Goal: Contribute content: Add original content to the website for others to see

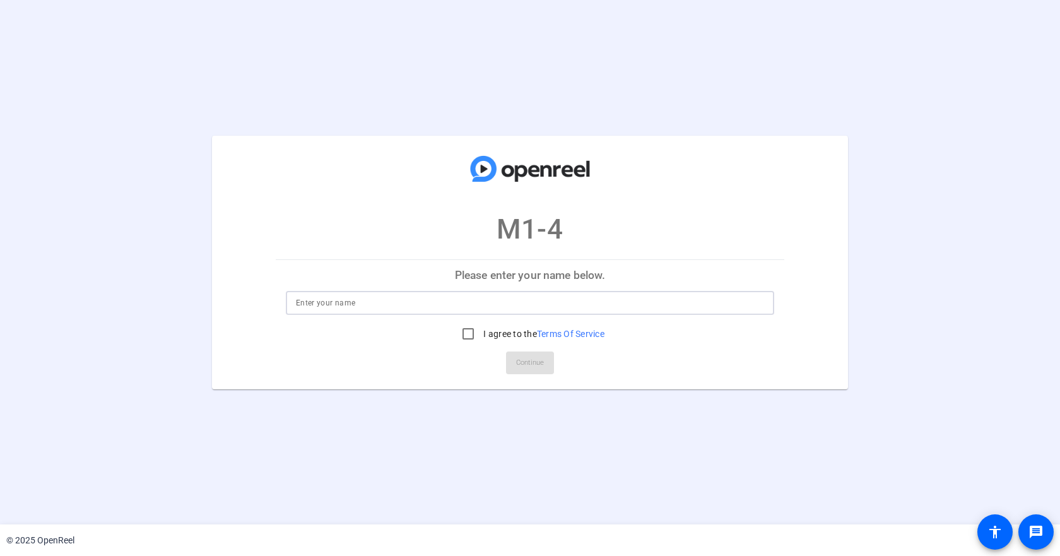
click at [314, 302] on input at bounding box center [530, 302] width 468 height 15
click at [313, 302] on input "Pat everly" at bounding box center [530, 302] width 468 height 15
type input "Pat Everly"
click at [465, 334] on input "I agree to the Terms Of Service" at bounding box center [468, 333] width 25 height 25
checkbox input "true"
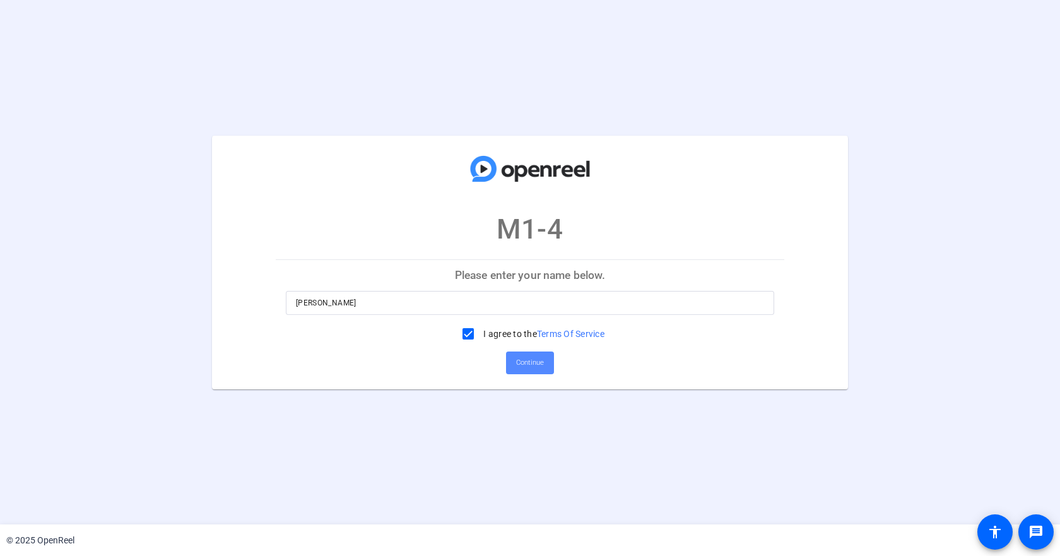
click at [528, 359] on span "Continue" at bounding box center [530, 362] width 28 height 19
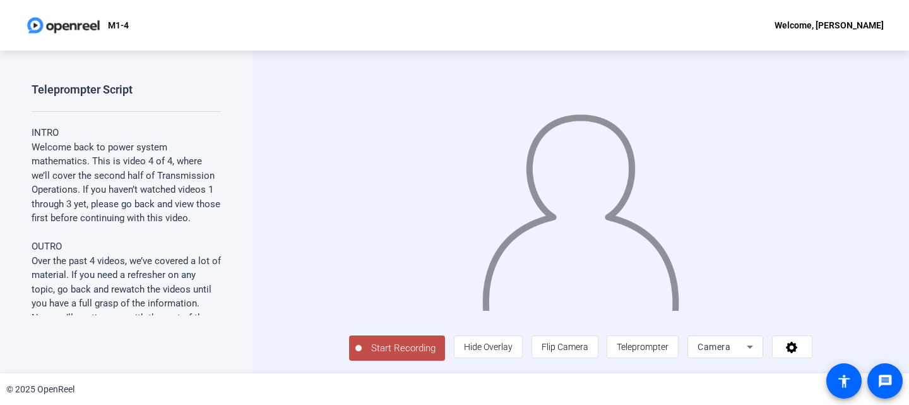
scroll to position [24, 0]
click at [668, 348] on span "Teleprompter" at bounding box center [643, 346] width 52 height 10
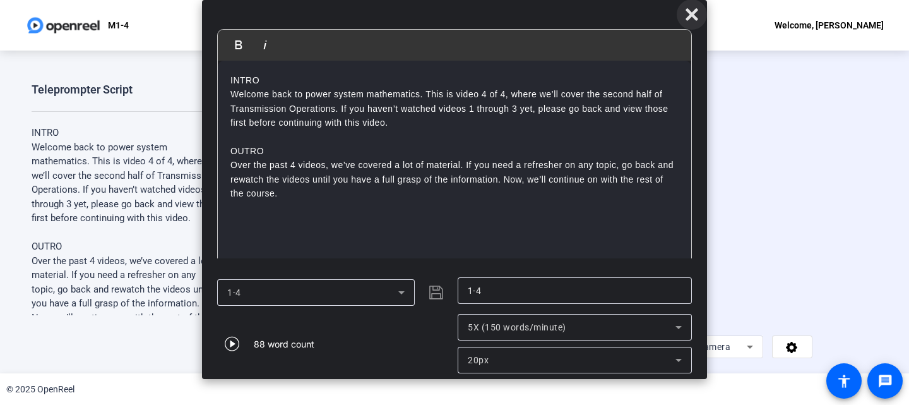
click at [695, 13] on icon at bounding box center [691, 14] width 15 height 15
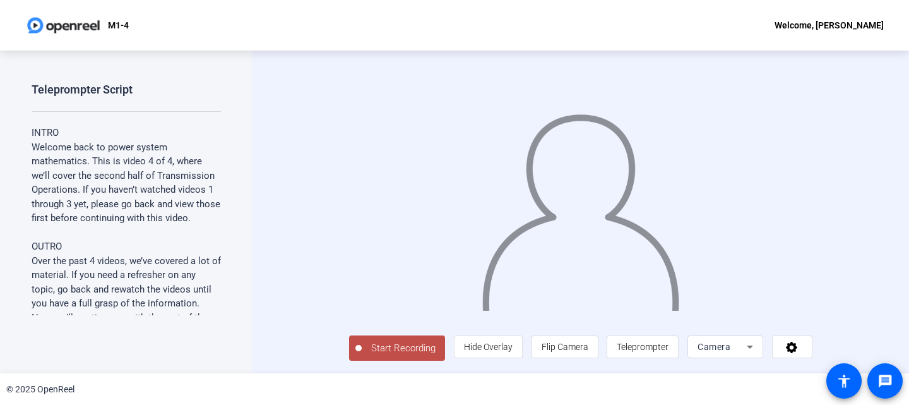
click at [362, 348] on span "Start Recording" at bounding box center [403, 348] width 83 height 15
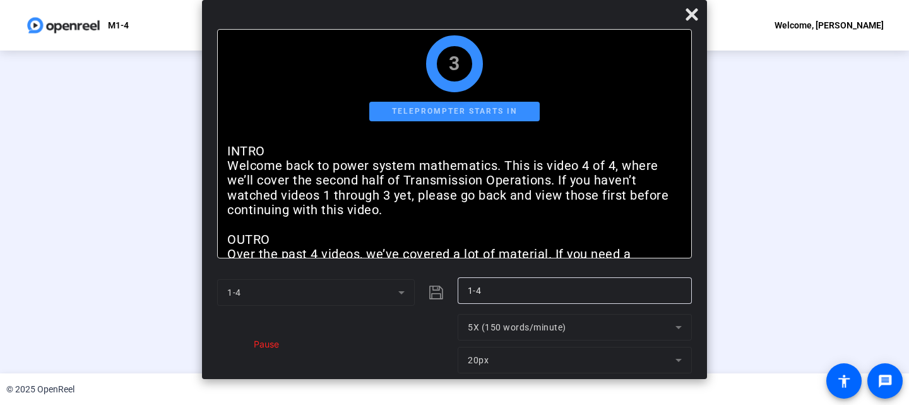
scroll to position [0, 0]
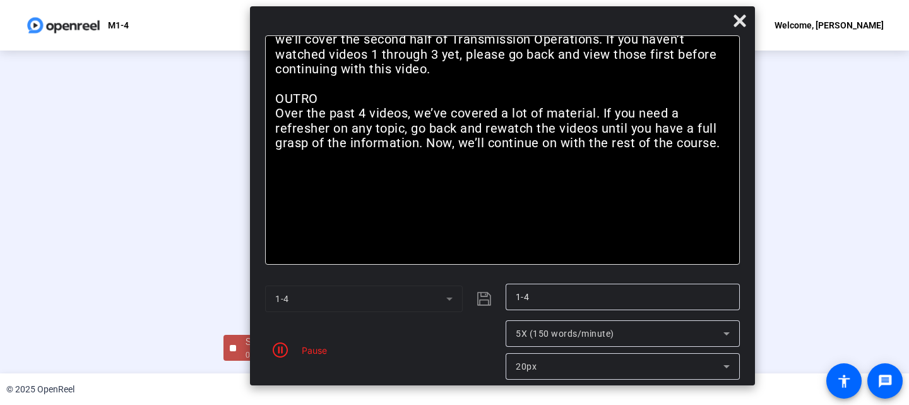
drag, startPoint x: 485, startPoint y: 19, endPoint x: 533, endPoint y: 25, distance: 48.4
click at [533, 25] on div at bounding box center [502, 24] width 505 height 22
click at [278, 349] on icon "button" at bounding box center [280, 349] width 15 height 15
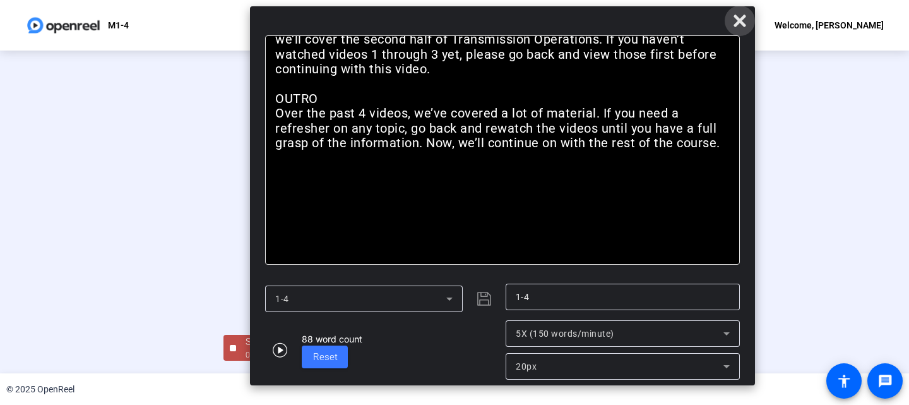
click at [744, 21] on icon at bounding box center [739, 20] width 15 height 15
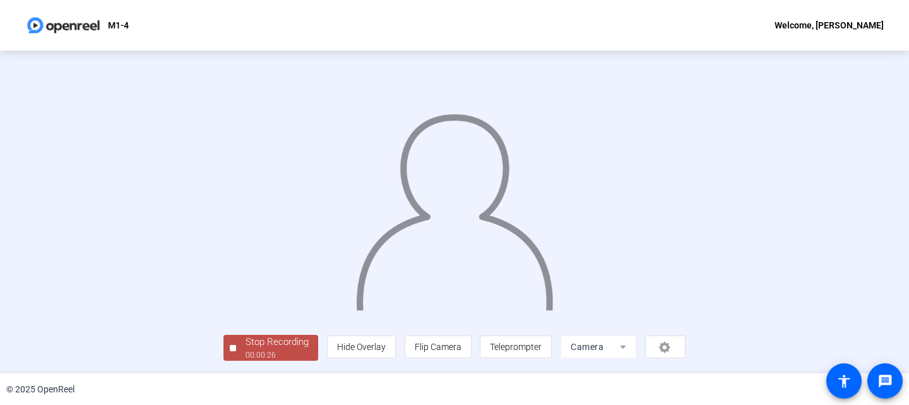
scroll to position [66, 0]
click at [245, 351] on div "00:00:28" at bounding box center [276, 354] width 63 height 11
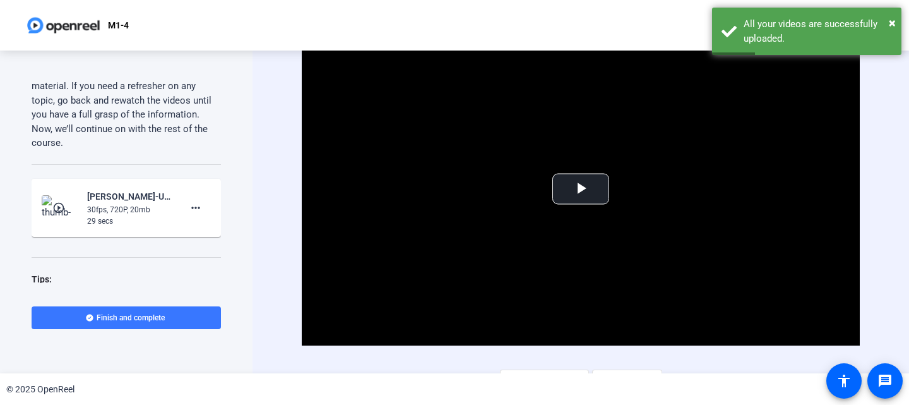
scroll to position [189, 0]
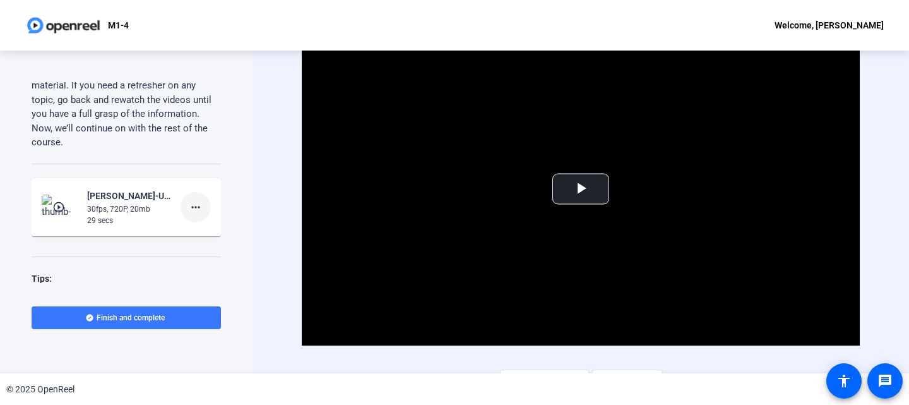
click at [189, 215] on mat-icon "more_horiz" at bounding box center [195, 206] width 15 height 15
click at [191, 215] on mat-icon "more_horiz" at bounding box center [195, 206] width 15 height 15
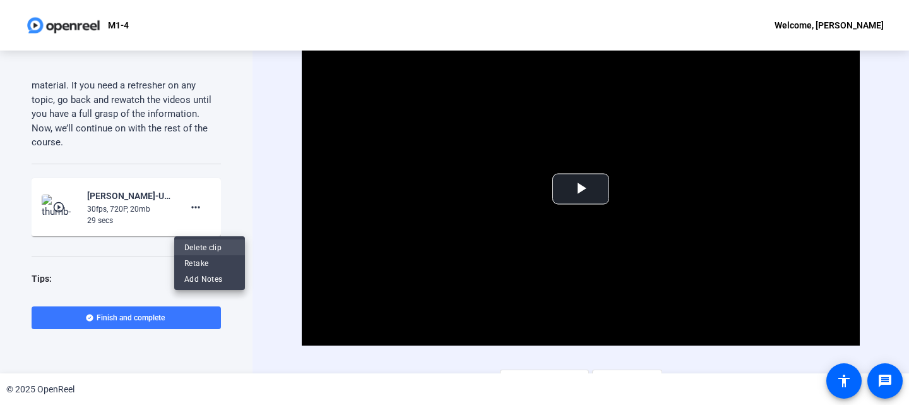
click at [201, 244] on span "Delete clip" at bounding box center [209, 247] width 50 height 15
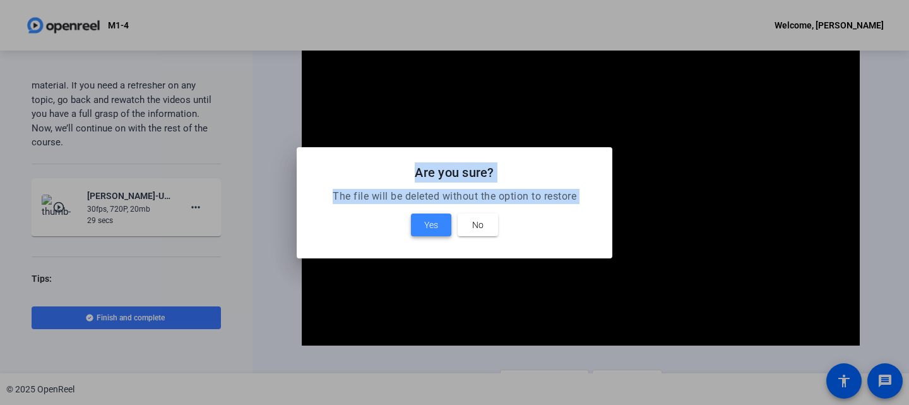
click at [432, 224] on span "Yes" at bounding box center [431, 224] width 14 height 15
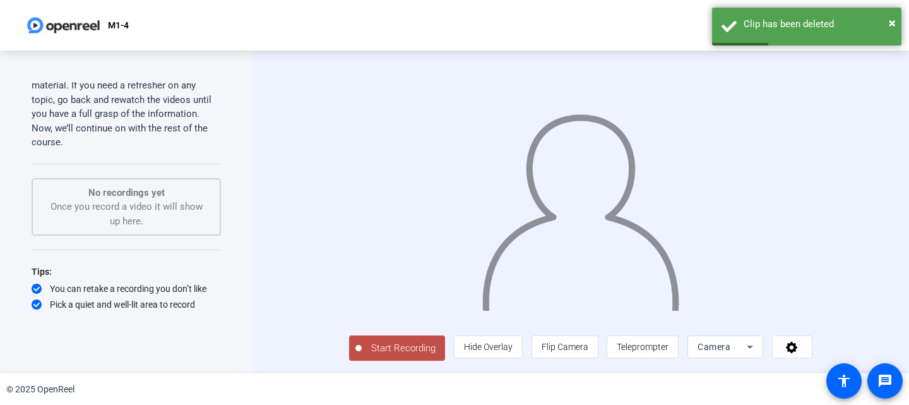
scroll to position [24, 0]
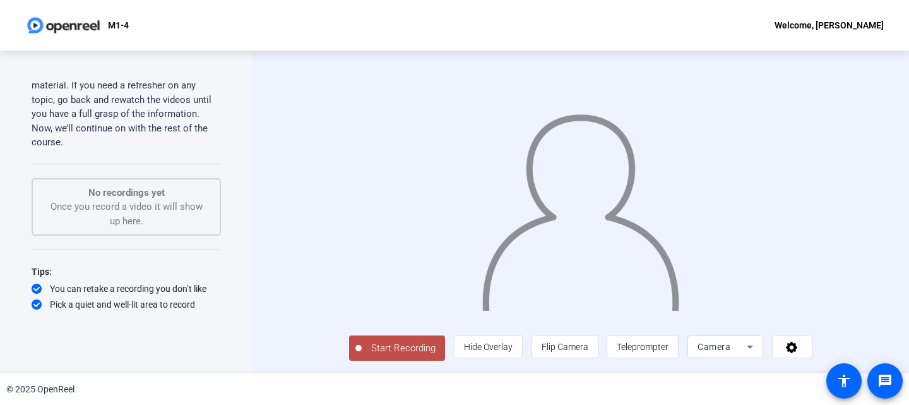
click at [362, 351] on span "Start Recording" at bounding box center [403, 348] width 83 height 15
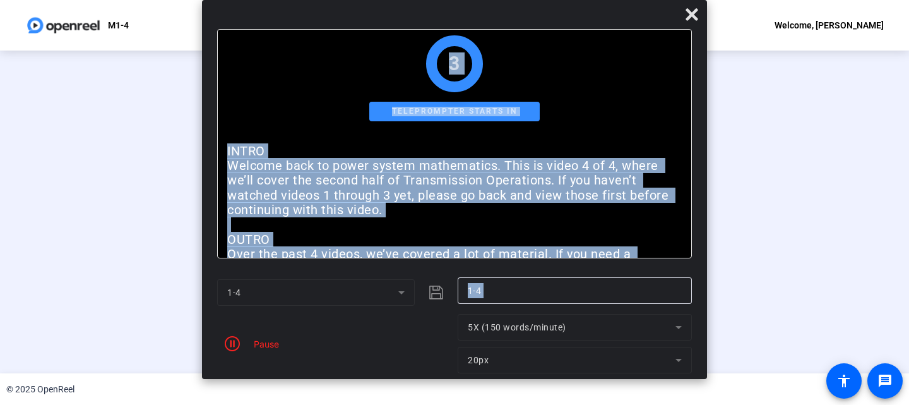
scroll to position [0, 0]
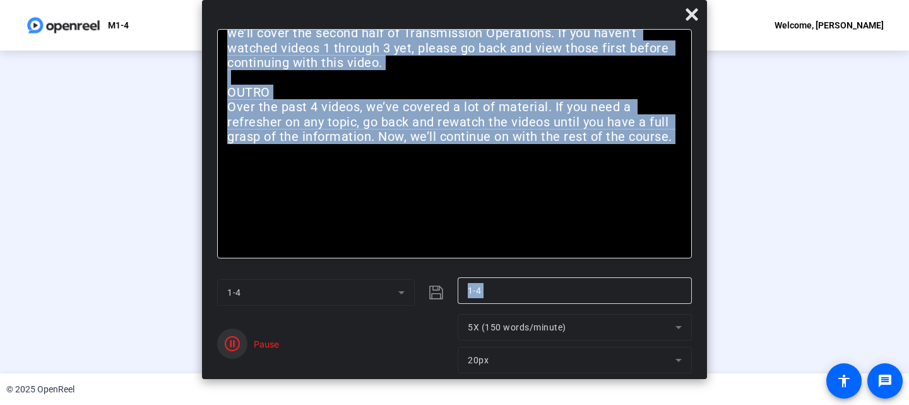
click at [232, 345] on icon "button" at bounding box center [232, 343] width 15 height 15
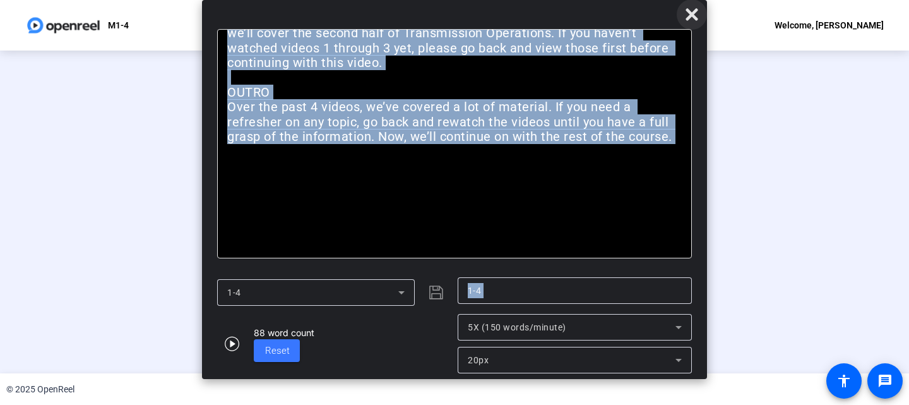
click at [694, 13] on icon at bounding box center [691, 14] width 12 height 12
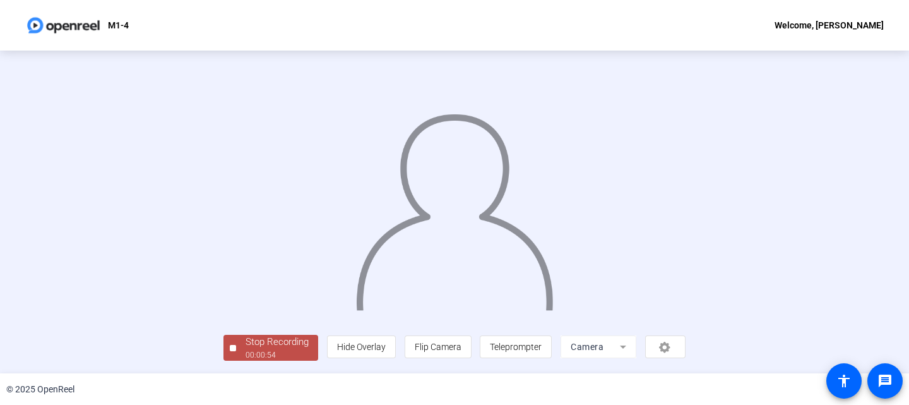
scroll to position [66, 0]
click at [230, 348] on div at bounding box center [233, 348] width 6 height 6
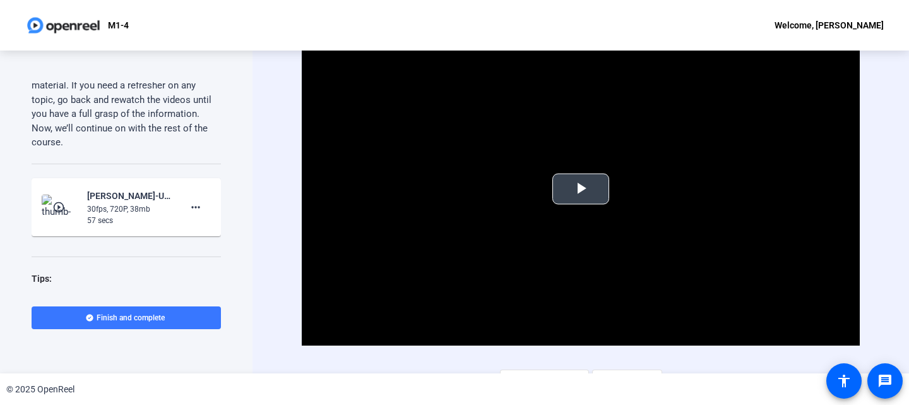
click at [581, 189] on span "Video Player" at bounding box center [581, 189] width 0 height 0
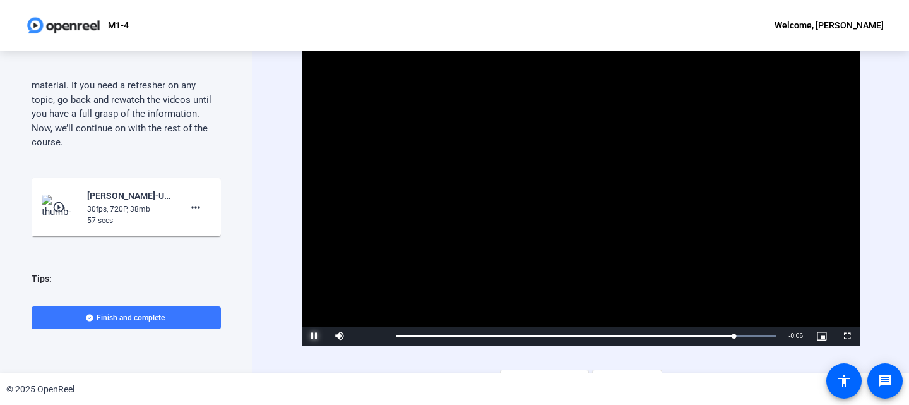
click at [314, 336] on span "Video Player" at bounding box center [314, 336] width 25 height 0
click at [189, 215] on mat-icon "more_horiz" at bounding box center [195, 206] width 15 height 15
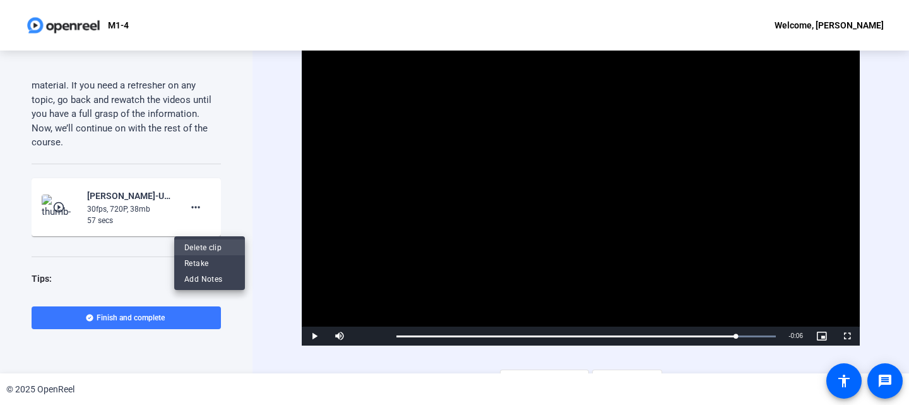
click at [220, 245] on span "Delete clip" at bounding box center [209, 247] width 50 height 15
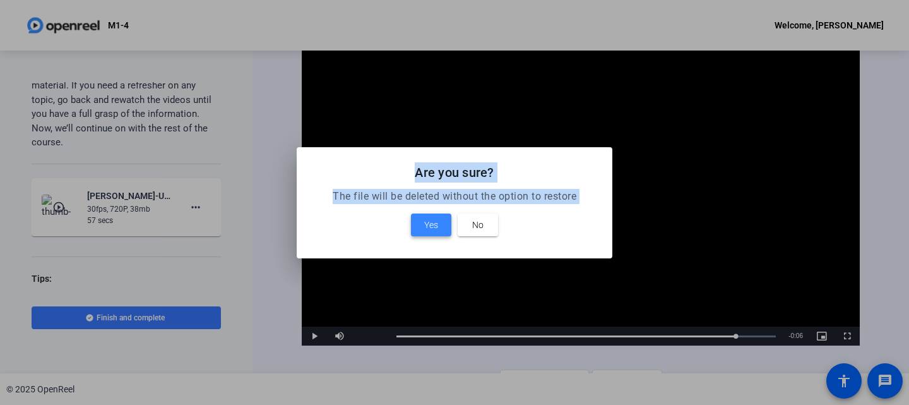
click at [430, 224] on span "Yes" at bounding box center [431, 224] width 14 height 15
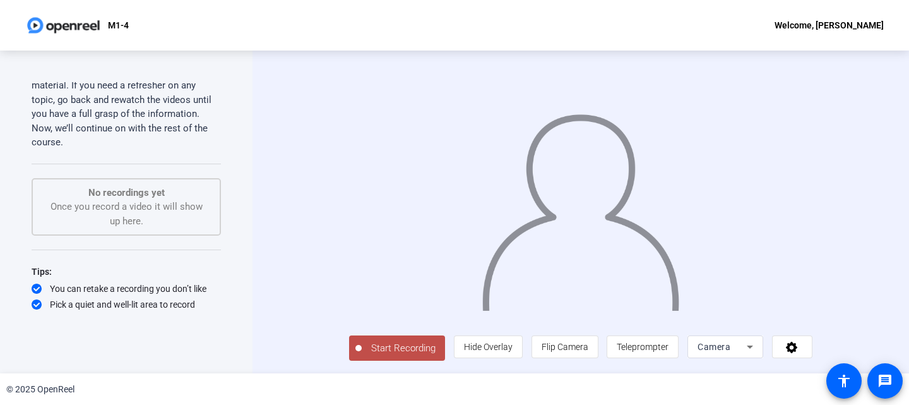
click at [373, 355] on span "Start Recording" at bounding box center [403, 348] width 83 height 15
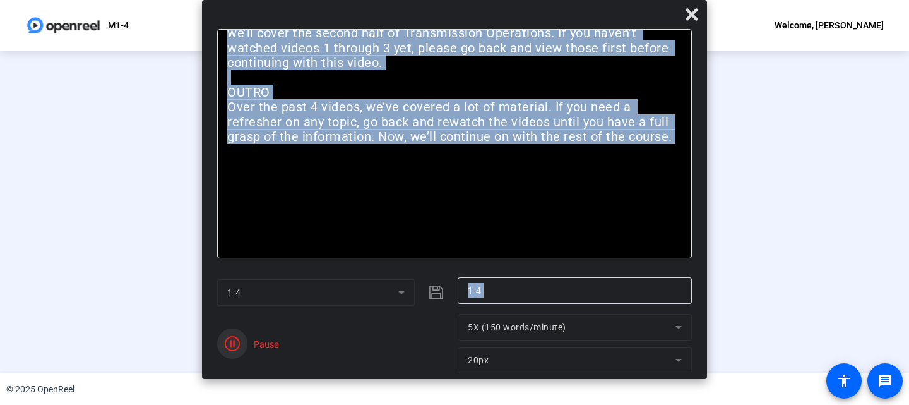
click at [230, 340] on icon "button" at bounding box center [232, 343] width 15 height 15
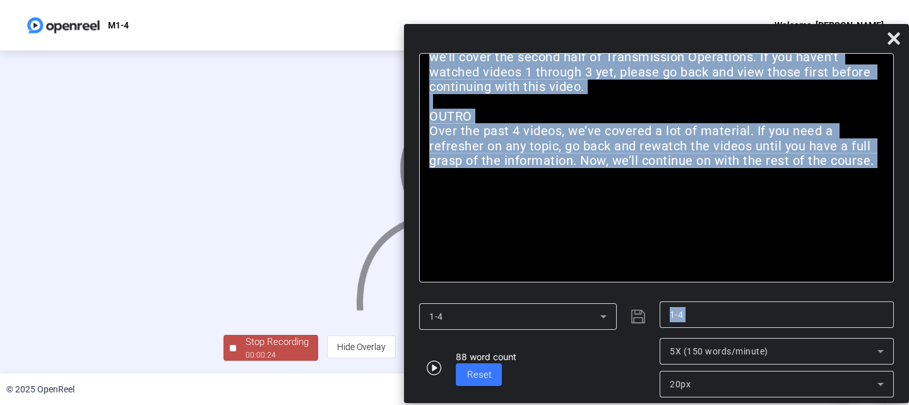
drag, startPoint x: 386, startPoint y: 12, endPoint x: 636, endPoint y: 35, distance: 251.6
click at [636, 35] on div at bounding box center [656, 41] width 505 height 22
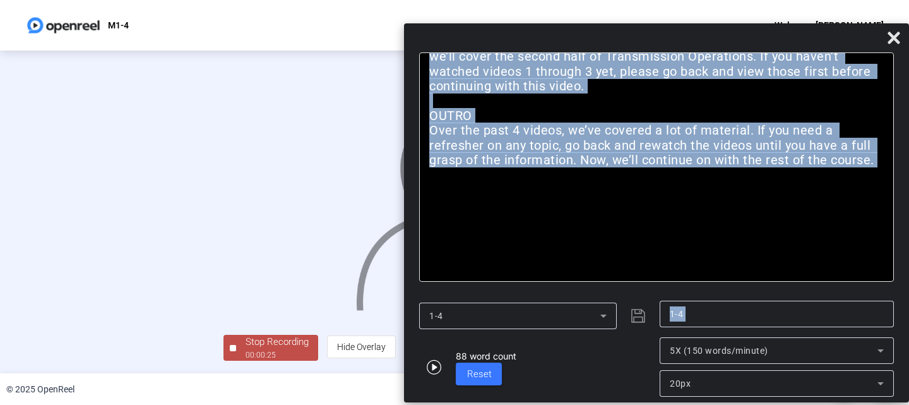
scroll to position [66, 0]
click at [245, 345] on div "Stop Recording" at bounding box center [276, 341] width 63 height 15
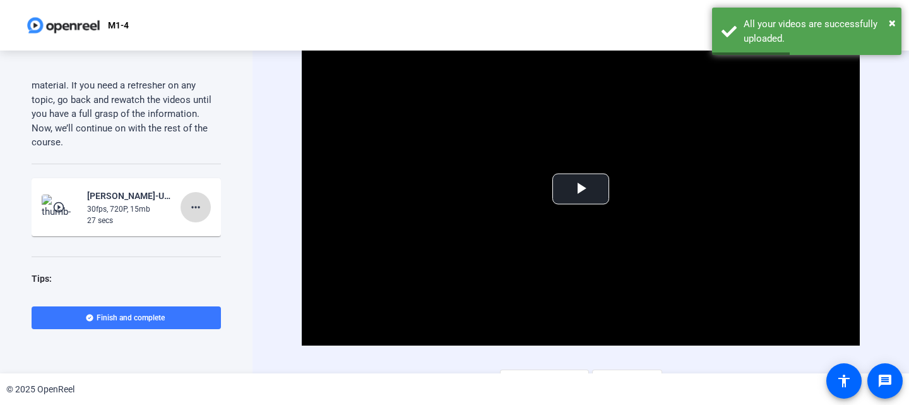
click at [188, 215] on mat-icon "more_horiz" at bounding box center [195, 206] width 15 height 15
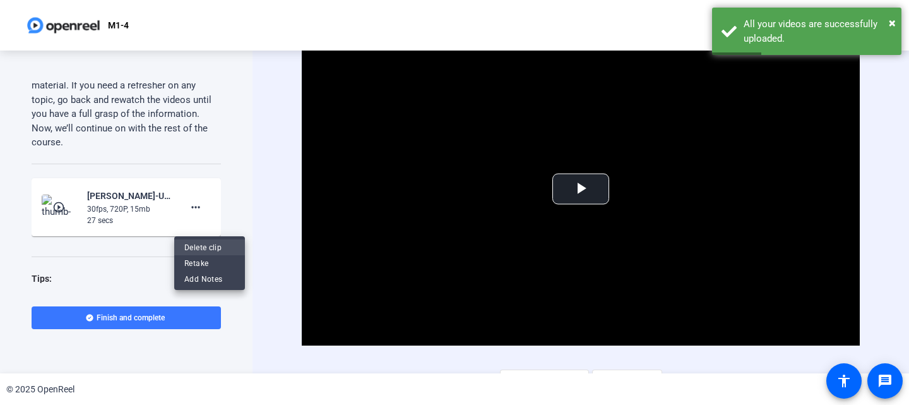
click at [198, 242] on span "Delete clip" at bounding box center [209, 247] width 50 height 15
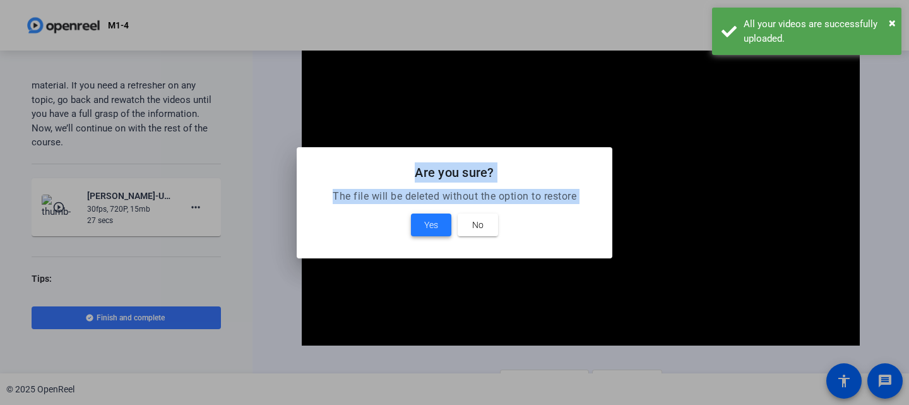
click at [423, 223] on span at bounding box center [431, 225] width 40 height 30
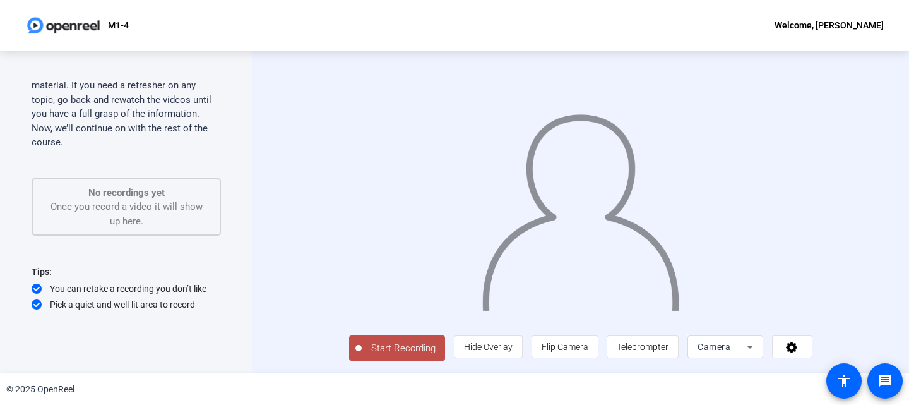
scroll to position [24, 0]
click at [372, 352] on span "Start Recording" at bounding box center [403, 348] width 83 height 15
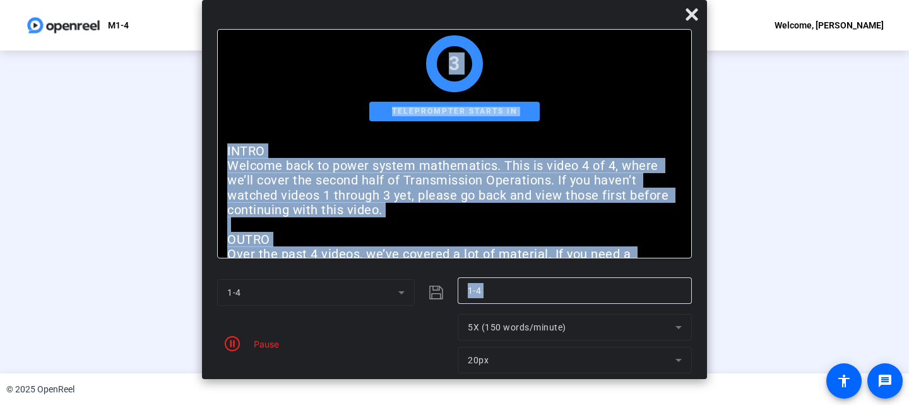
scroll to position [0, 0]
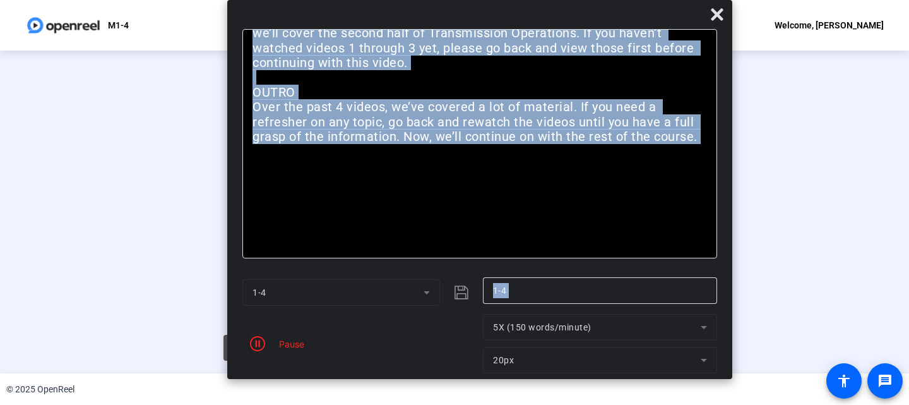
drag, startPoint x: 569, startPoint y: 20, endPoint x: 594, endPoint y: -10, distance: 39.4
click at [594, 0] on html "Accessibility Screen-Reader Guide, Feedback, and Issue Reporting | New window M…" at bounding box center [454, 202] width 909 height 405
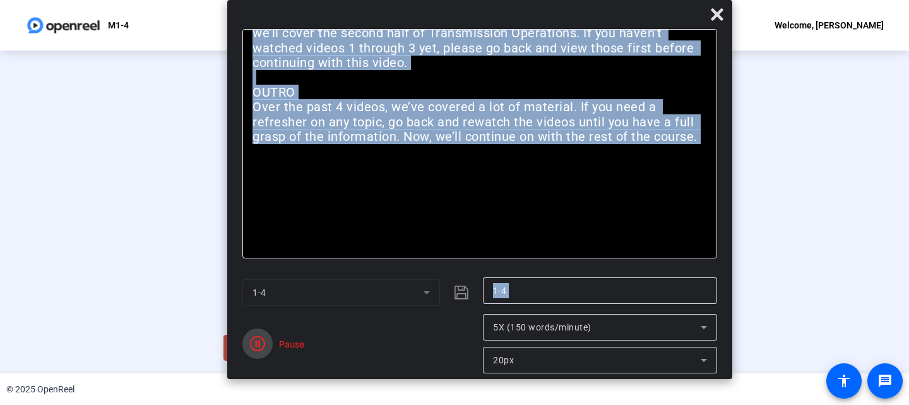
click at [256, 343] on icon "button" at bounding box center [257, 343] width 15 height 15
click at [245, 346] on div "Stop Recording" at bounding box center [276, 341] width 63 height 15
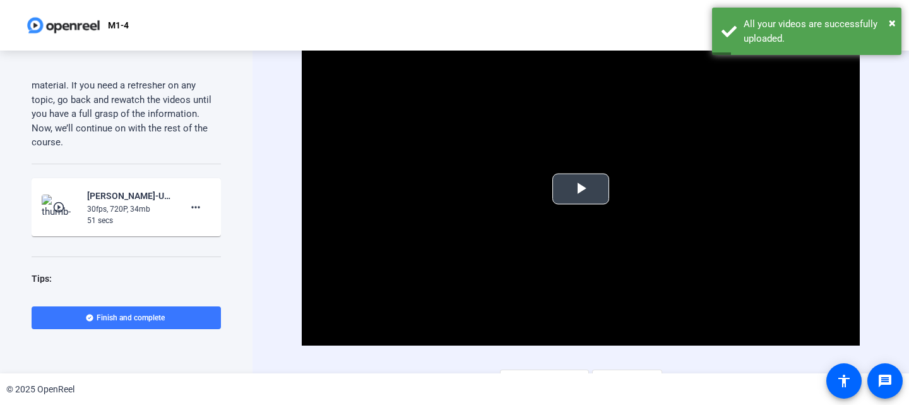
click at [581, 189] on span "Video Player" at bounding box center [581, 189] width 0 height 0
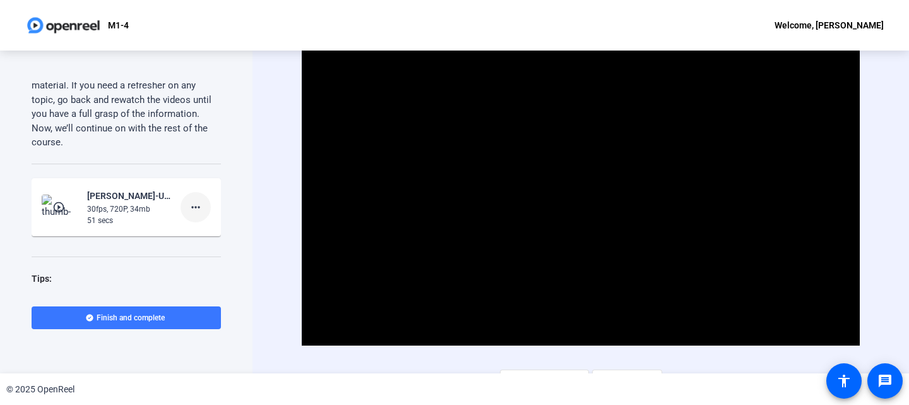
click at [191, 215] on mat-icon "more_horiz" at bounding box center [195, 206] width 15 height 15
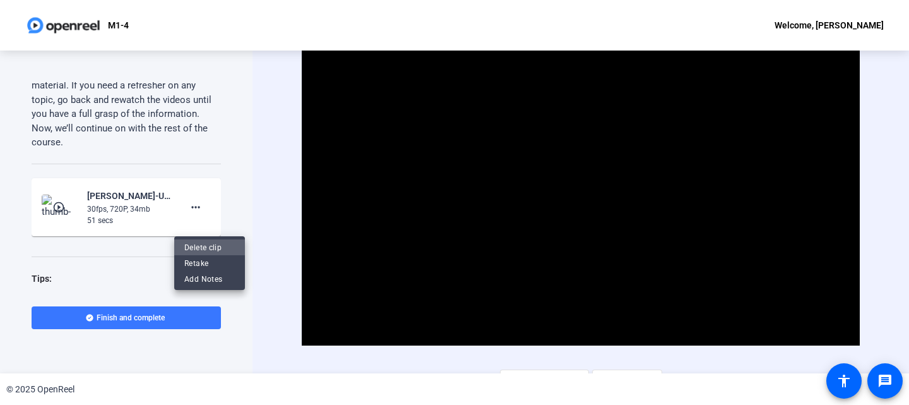
click at [206, 245] on span "Delete clip" at bounding box center [209, 247] width 50 height 15
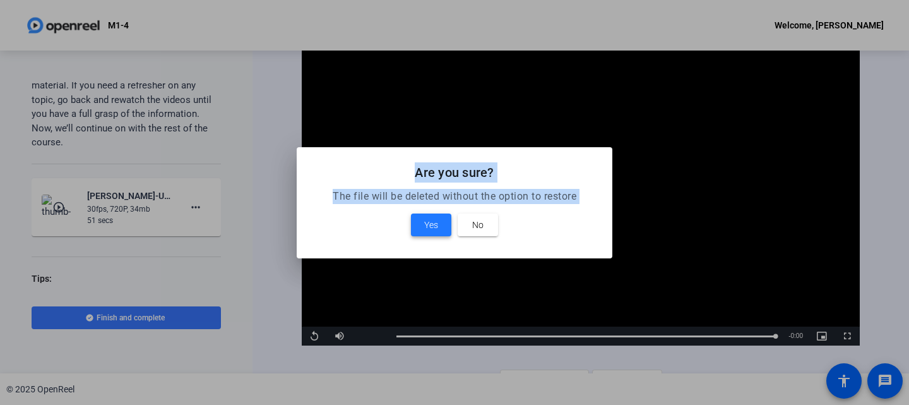
click at [436, 223] on span "Yes" at bounding box center [431, 224] width 14 height 15
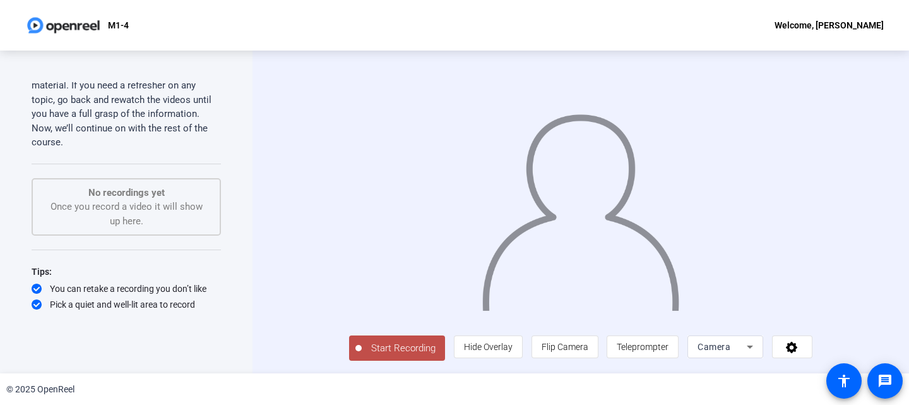
scroll to position [24, 0]
click at [362, 346] on span "Start Recording" at bounding box center [403, 348] width 83 height 15
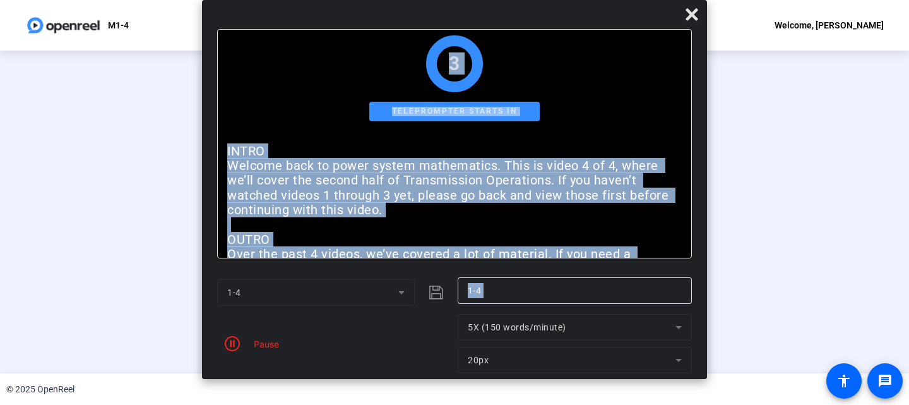
scroll to position [0, 0]
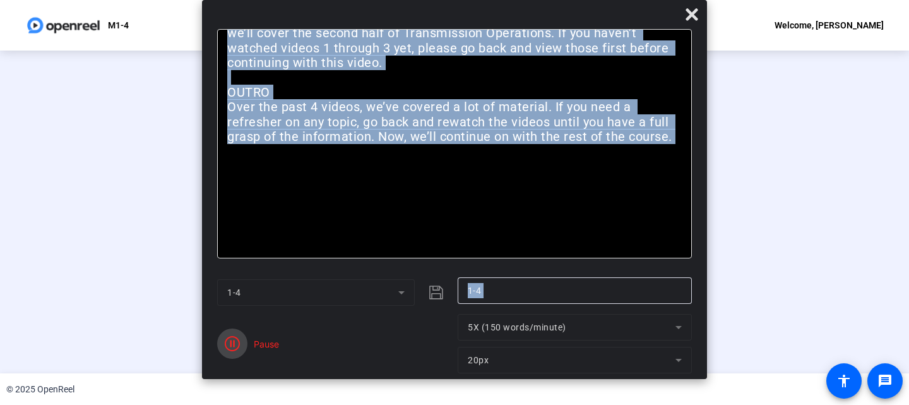
click at [226, 355] on span "button" at bounding box center [232, 343] width 30 height 30
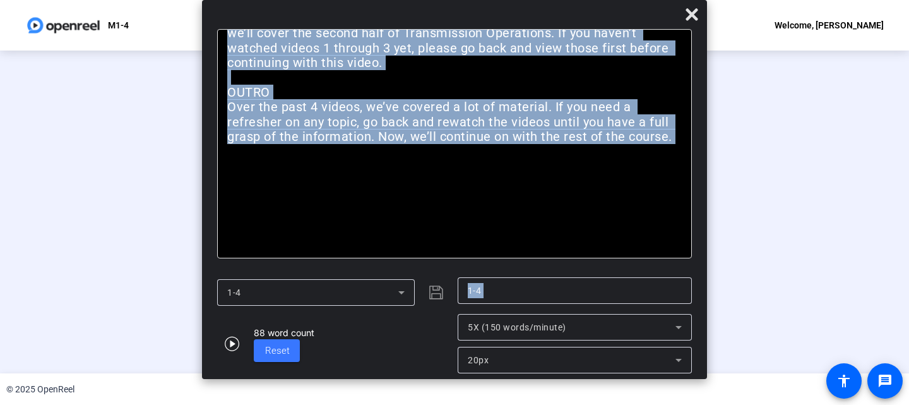
scroll to position [66, 0]
click at [245, 358] on div "00:00:49" at bounding box center [276, 354] width 63 height 11
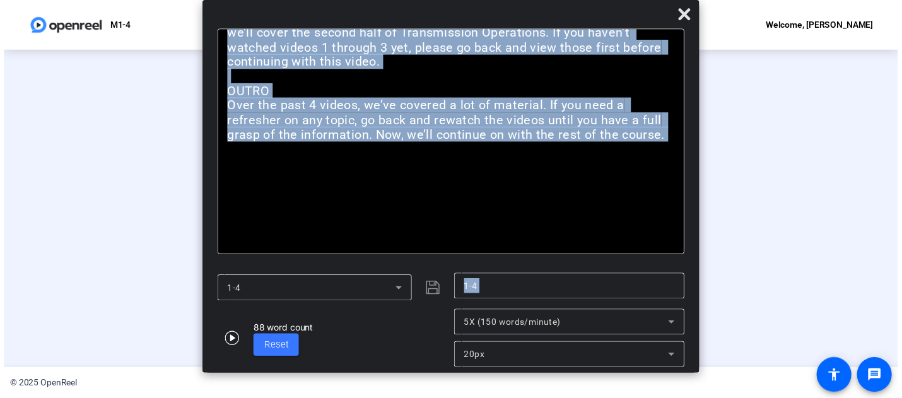
scroll to position [0, 0]
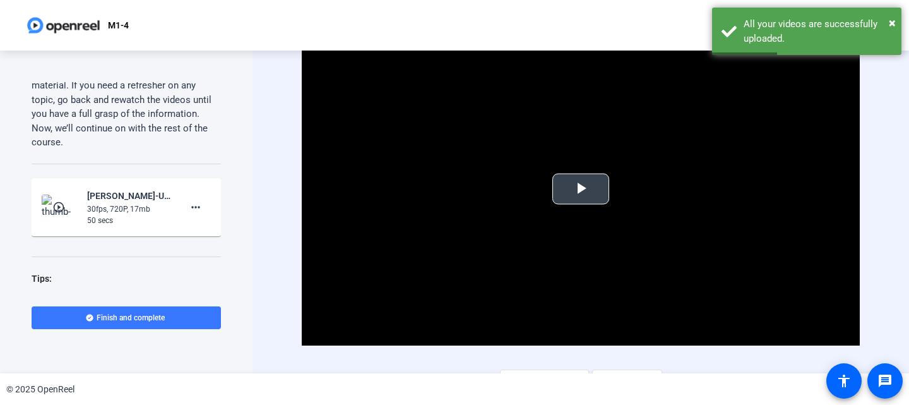
click at [581, 189] on span "Video Player" at bounding box center [581, 189] width 0 height 0
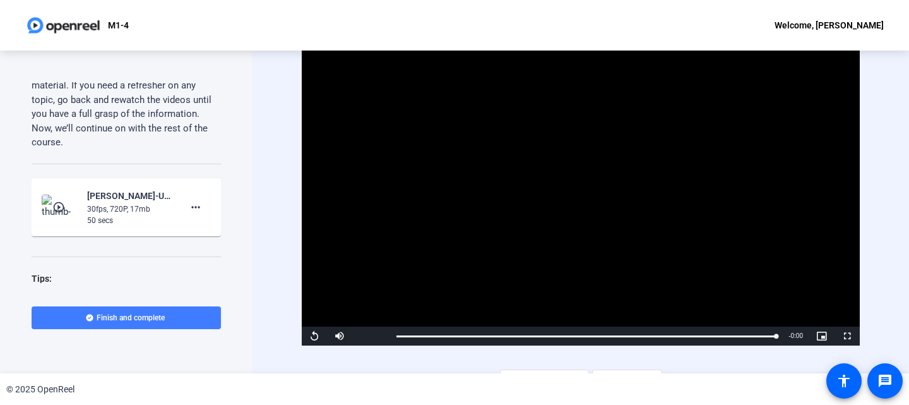
click at [142, 317] on span "Finish and complete" at bounding box center [131, 317] width 68 height 10
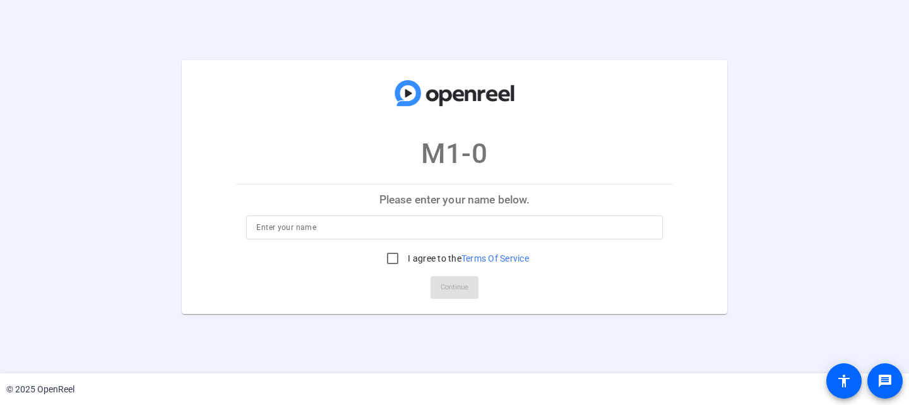
click at [323, 230] on input at bounding box center [454, 227] width 396 height 15
type input "p"
type input "[PERSON_NAME]"
click at [390, 259] on input "I agree to the Terms Of Service" at bounding box center [392, 257] width 25 height 25
checkbox input "true"
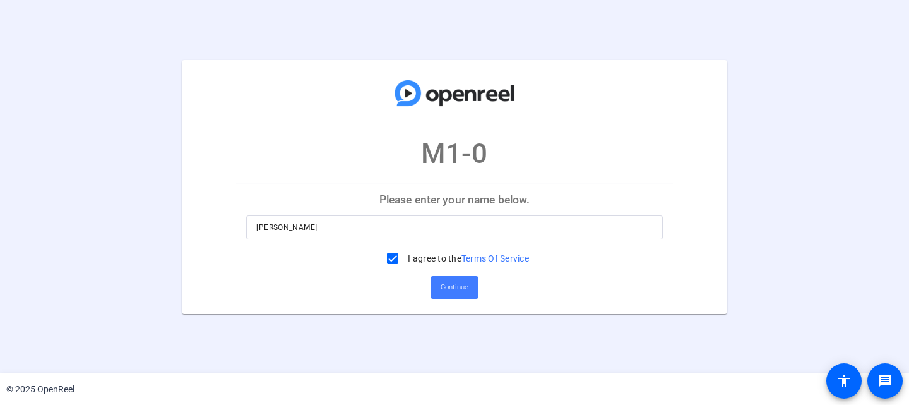
click at [449, 280] on span "Continue" at bounding box center [454, 287] width 28 height 19
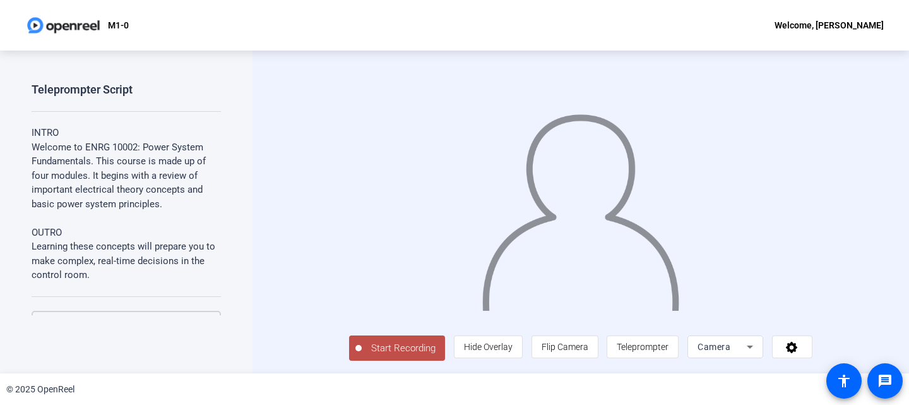
scroll to position [24, 0]
click at [362, 350] on span "Start Recording" at bounding box center [403, 348] width 83 height 15
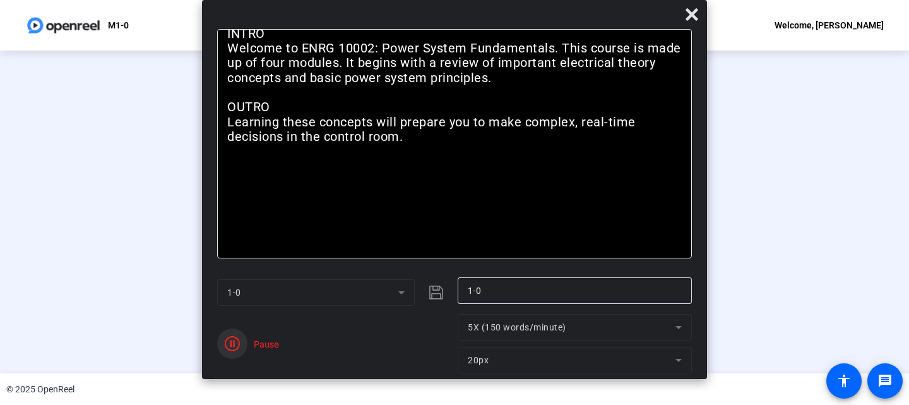
click at [232, 345] on icon "button" at bounding box center [232, 343] width 15 height 15
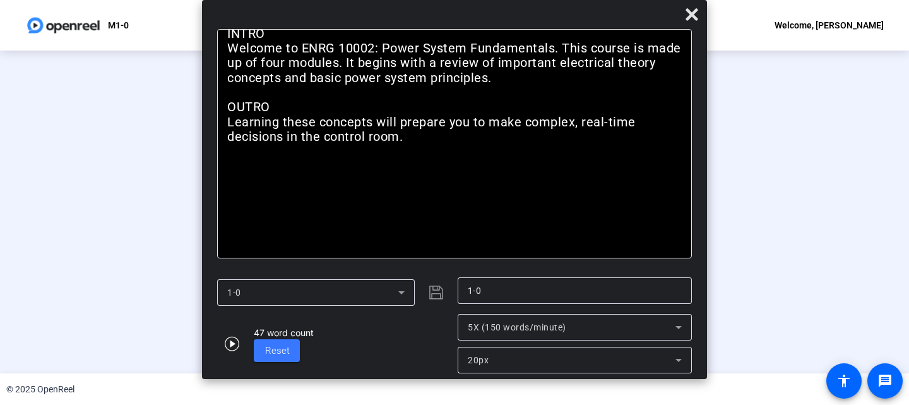
scroll to position [66, 0]
click at [245, 344] on div "Stop Recording" at bounding box center [276, 341] width 63 height 15
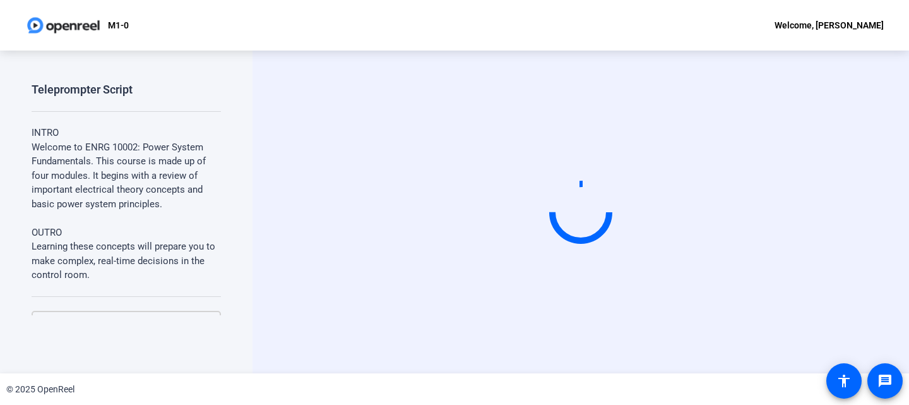
scroll to position [0, 0]
click at [668, 201] on video at bounding box center [580, 211] width 189 height 107
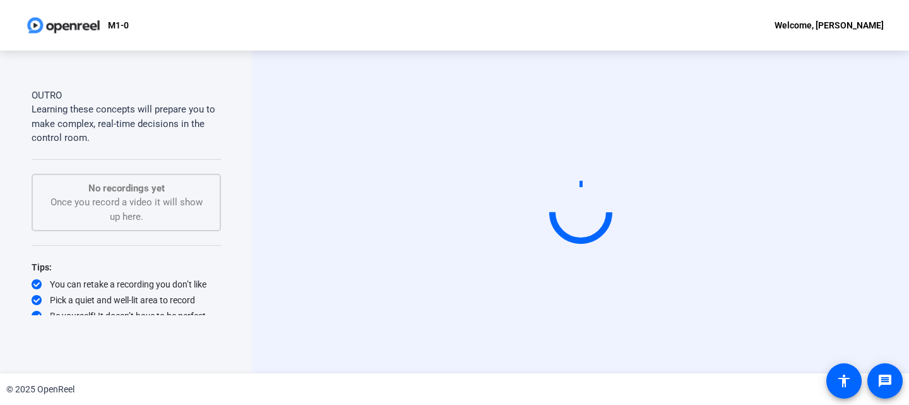
scroll to position [144, 0]
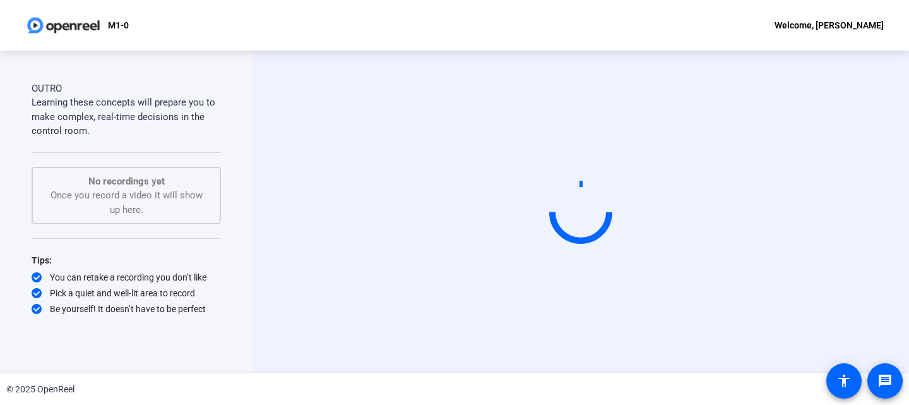
drag, startPoint x: 217, startPoint y: 200, endPoint x: 206, endPoint y: 309, distance: 109.1
click at [206, 309] on div "Be yourself! It doesn’t have to be perfect" at bounding box center [126, 308] width 189 height 13
click at [646, 193] on video at bounding box center [580, 211] width 189 height 107
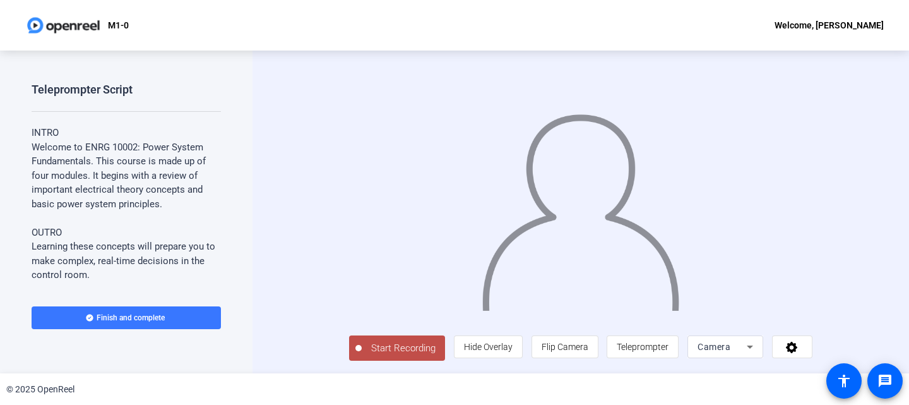
scroll to position [24, 0]
click at [365, 348] on span "Start Recording" at bounding box center [403, 348] width 83 height 15
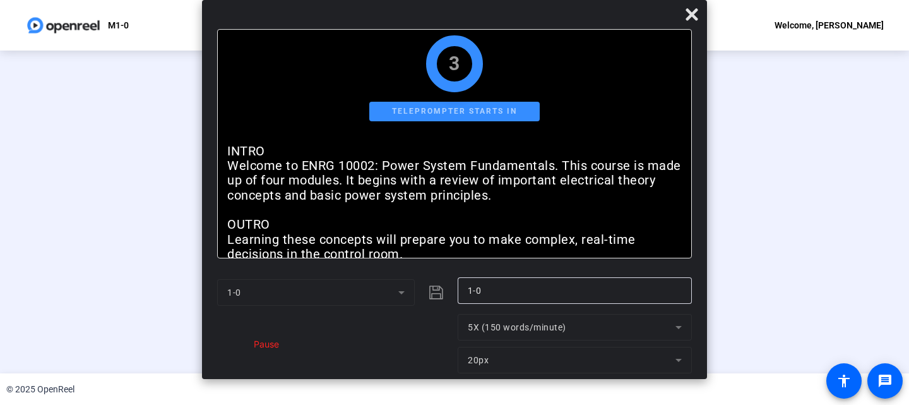
scroll to position [0, 0]
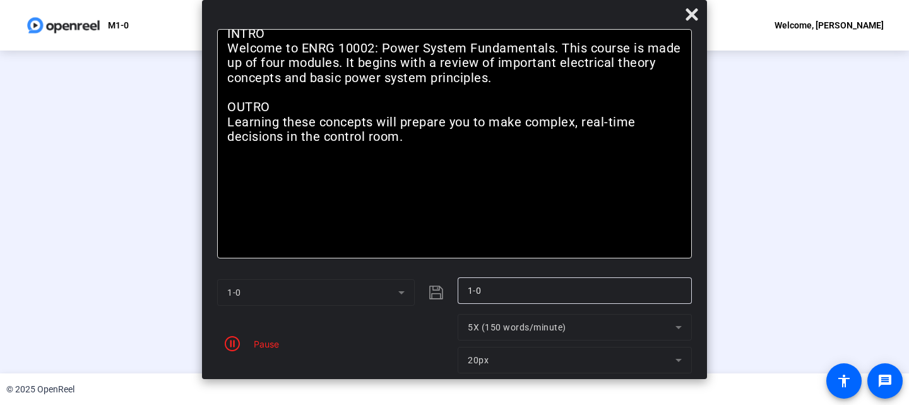
click at [264, 344] on div "Pause" at bounding box center [263, 343] width 32 height 13
click at [245, 348] on div "Stop Recording" at bounding box center [276, 341] width 63 height 15
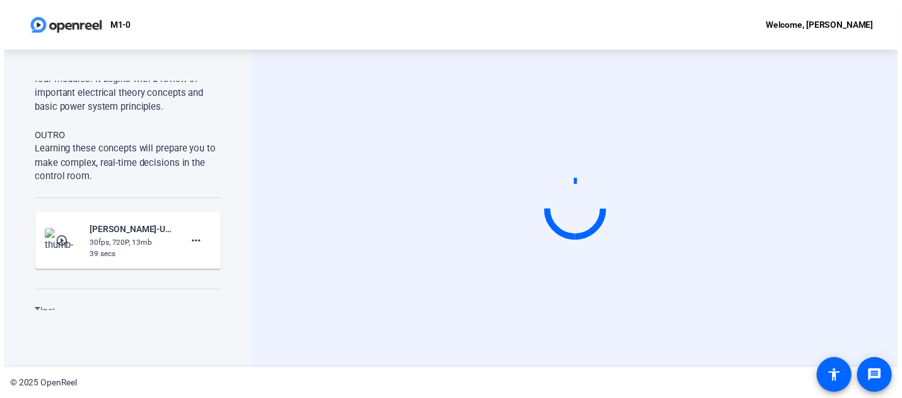
scroll to position [150, 0]
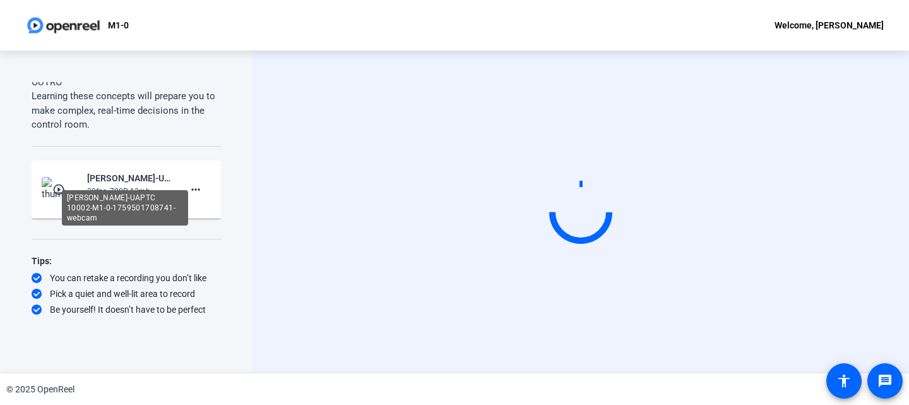
click at [125, 180] on div "Pat Everly-UAPTC 10002-M1-0-1759501708741-webcam" at bounding box center [129, 177] width 85 height 15
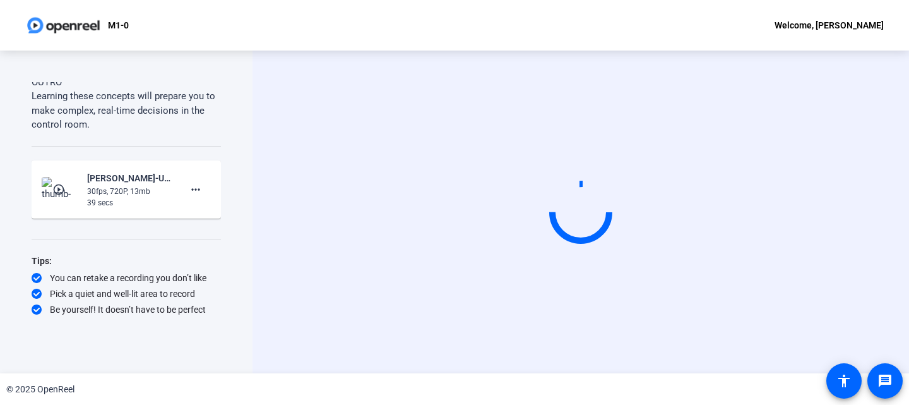
click at [110, 192] on div "30fps, 720P, 13mb" at bounding box center [129, 191] width 85 height 11
click at [59, 191] on mat-icon "play_circle_outline" at bounding box center [59, 189] width 15 height 13
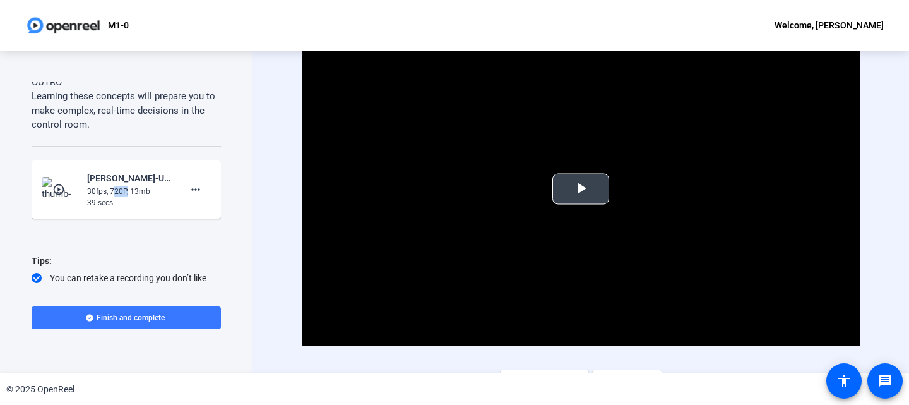
click at [581, 189] on span "Video Player" at bounding box center [581, 189] width 0 height 0
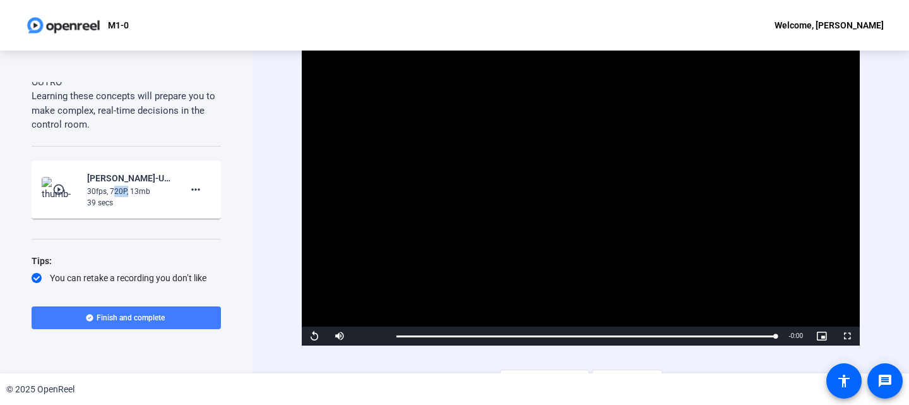
click at [122, 316] on span "Finish and complete" at bounding box center [131, 317] width 68 height 10
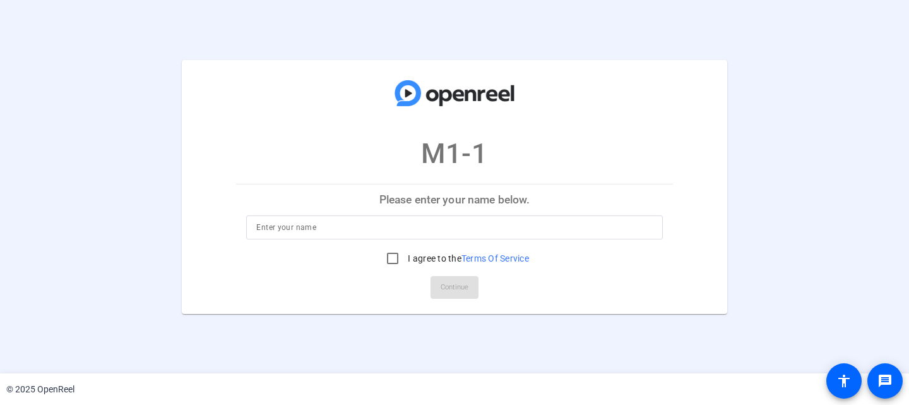
click at [308, 222] on input at bounding box center [454, 227] width 396 height 15
type input "[PERSON_NAME]"
click at [392, 261] on input "I agree to the Terms Of Service" at bounding box center [392, 257] width 25 height 25
checkbox input "true"
click at [461, 288] on span "Continue" at bounding box center [454, 287] width 28 height 19
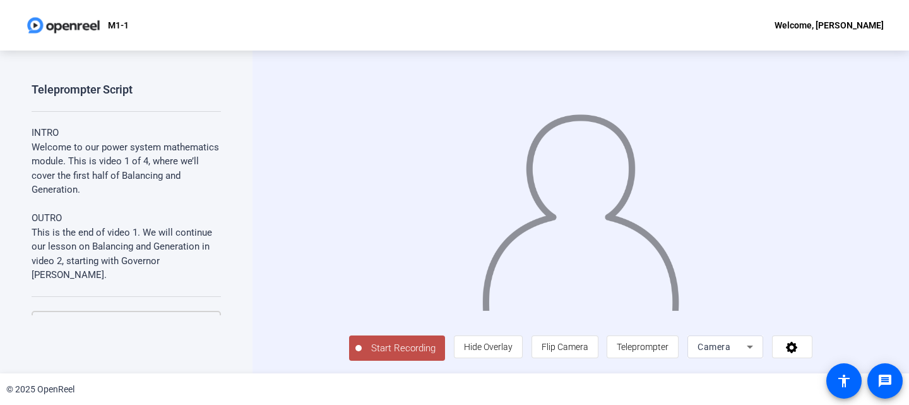
scroll to position [24, 0]
click at [368, 350] on span "Start Recording" at bounding box center [403, 348] width 83 height 15
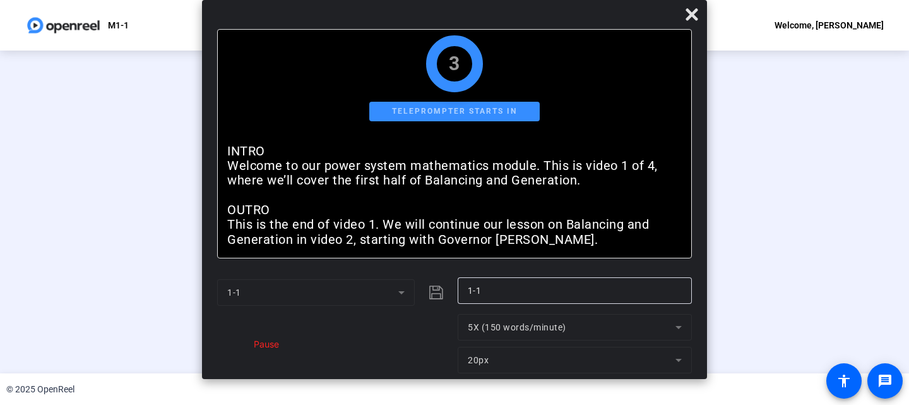
scroll to position [0, 0]
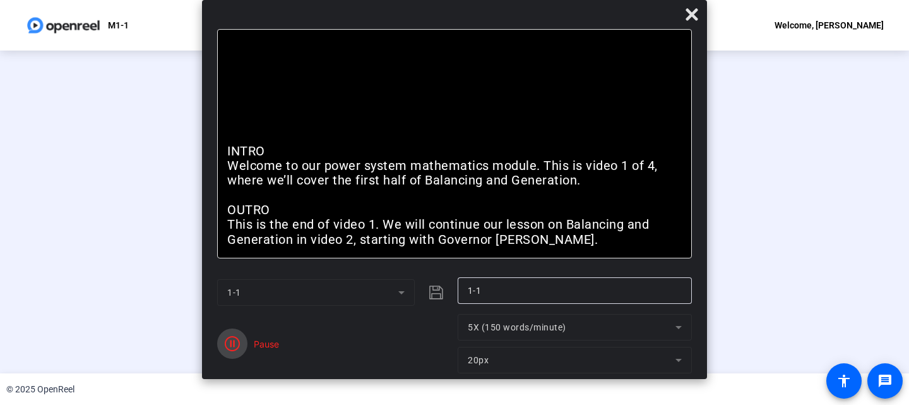
click at [232, 343] on icon "button" at bounding box center [232, 343] width 15 height 15
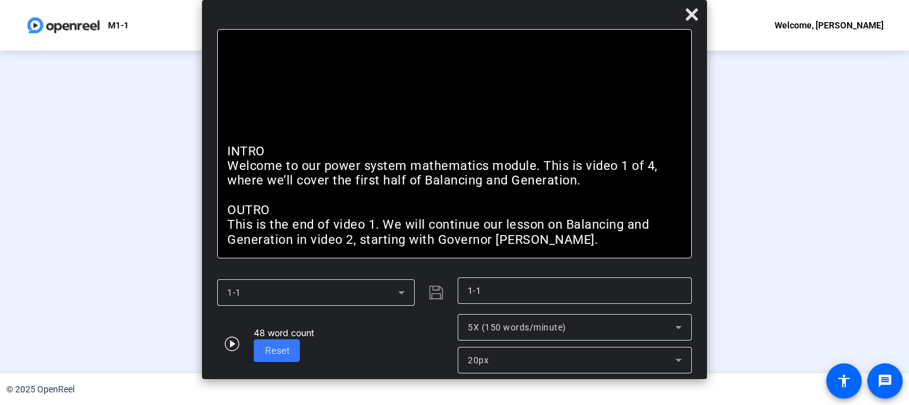
scroll to position [66, 0]
click at [245, 346] on div "Stop Recording" at bounding box center [276, 341] width 63 height 15
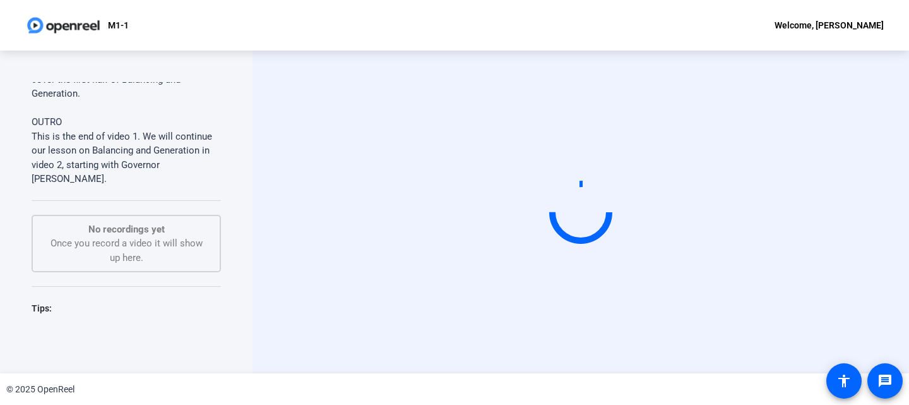
scroll to position [129, 0]
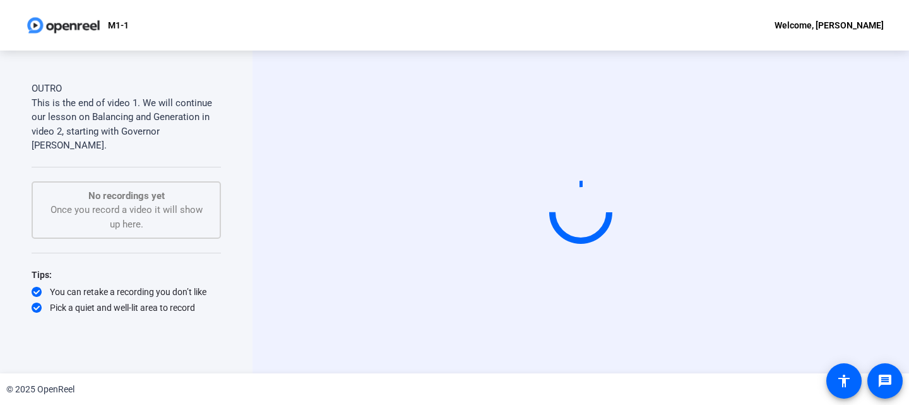
click at [259, 164] on div "Start Recording" at bounding box center [580, 211] width 656 height 322
click at [258, 163] on div "Start Recording" at bounding box center [580, 211] width 656 height 322
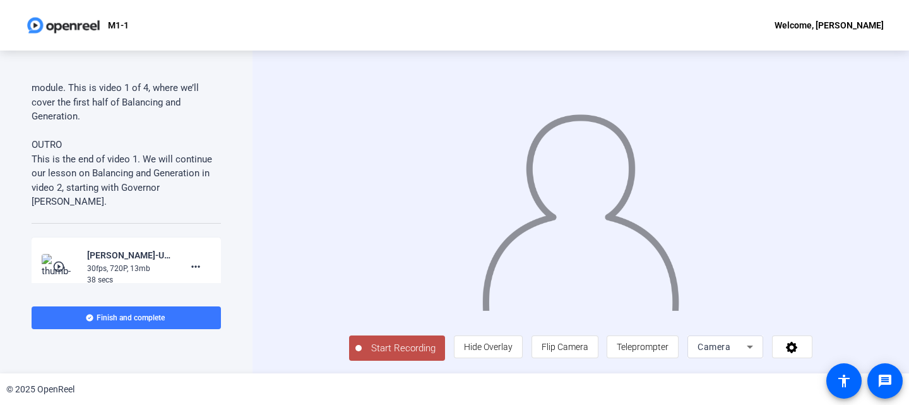
scroll to position [168, 0]
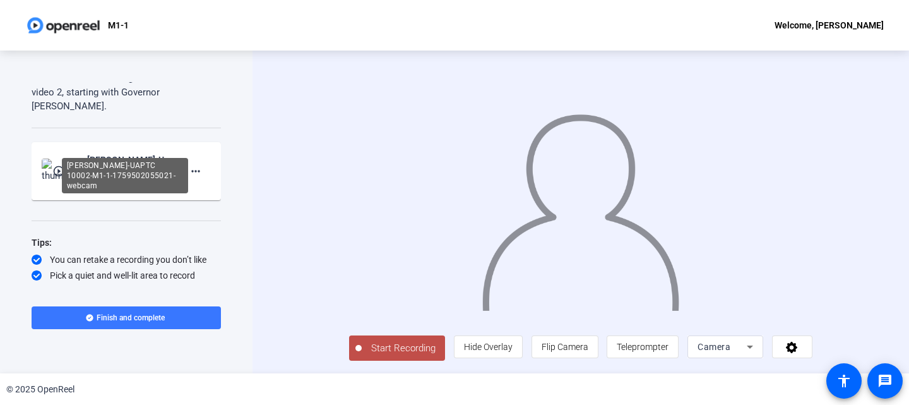
click at [131, 152] on div "[PERSON_NAME]-UAPTC 10002-M1-1-1759502055021-webcam" at bounding box center [129, 159] width 85 height 15
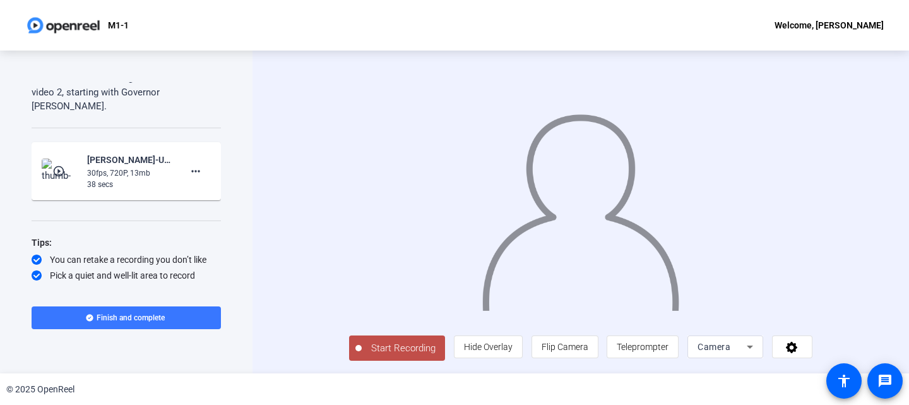
click at [136, 152] on div "[PERSON_NAME]-UAPTC 10002-M1-1-1759502055021-webcam" at bounding box center [129, 159] width 85 height 15
click at [57, 165] on mat-icon "play_circle_outline" at bounding box center [59, 171] width 15 height 13
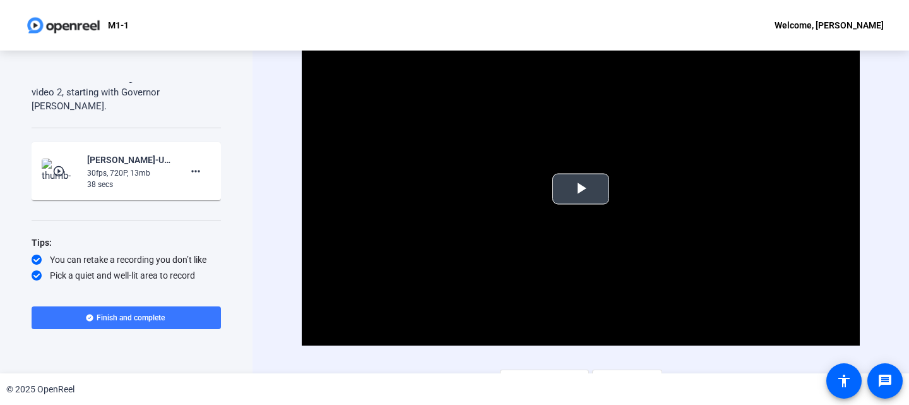
click at [581, 189] on span "Video Player" at bounding box center [581, 189] width 0 height 0
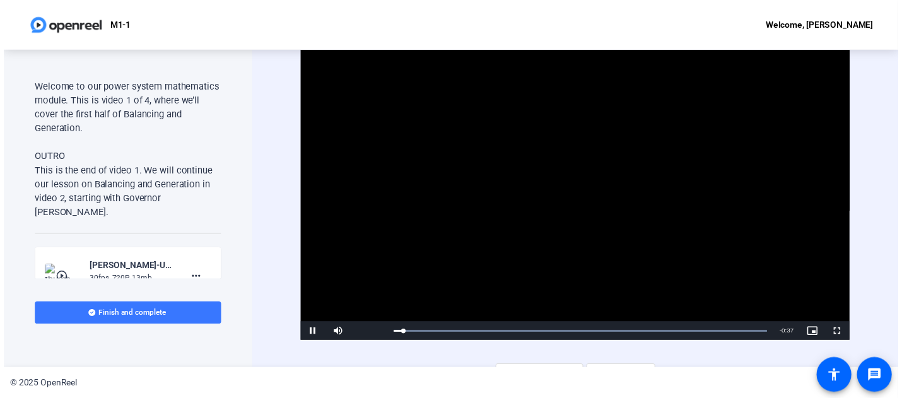
scroll to position [0, 0]
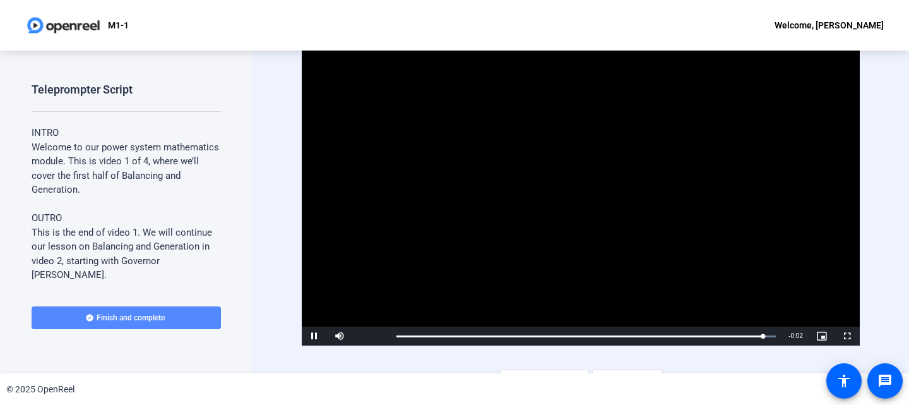
click at [137, 317] on span "Finish and complete" at bounding box center [131, 317] width 68 height 10
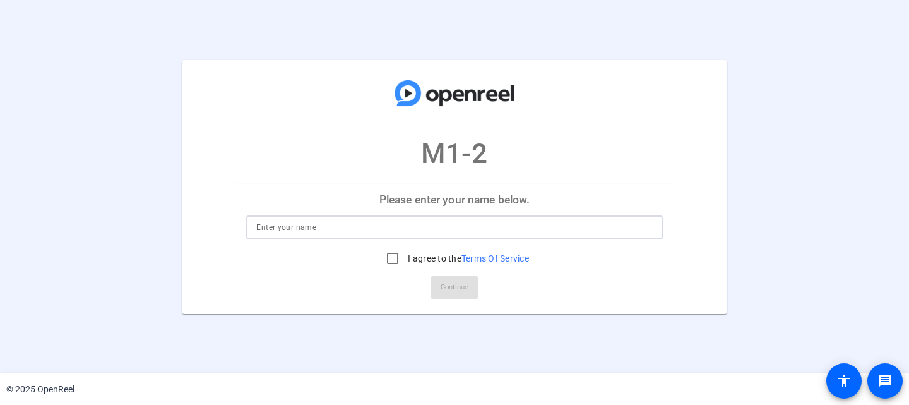
click at [301, 226] on input at bounding box center [454, 227] width 396 height 15
type input "[PERSON_NAME]"
click at [395, 257] on input "I agree to the Terms Of Service" at bounding box center [392, 257] width 25 height 25
checkbox input "true"
click at [447, 284] on span "Continue" at bounding box center [454, 287] width 28 height 19
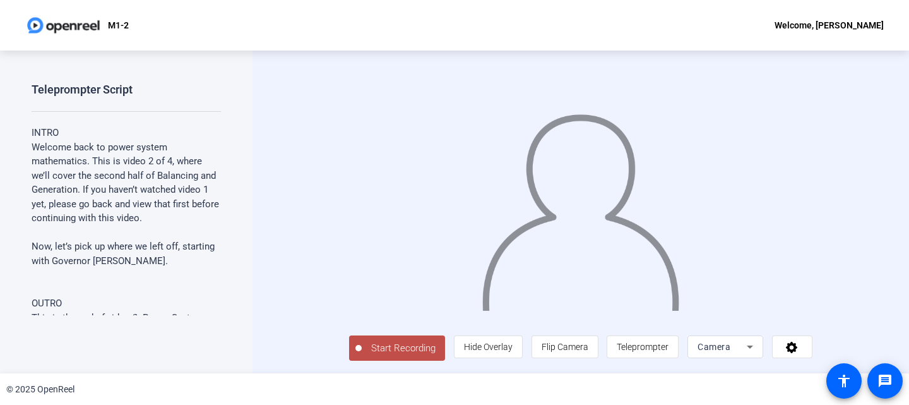
scroll to position [24, 0]
click at [375, 346] on span "Start Recording" at bounding box center [403, 348] width 83 height 15
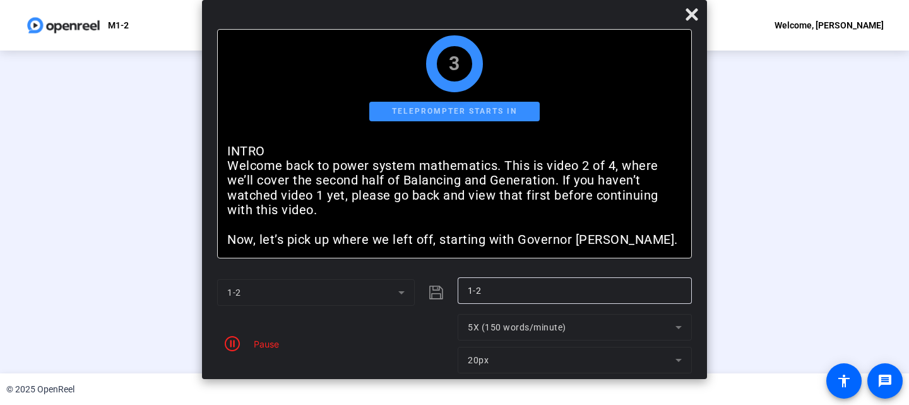
scroll to position [0, 0]
click at [613, 15] on div at bounding box center [454, 17] width 505 height 22
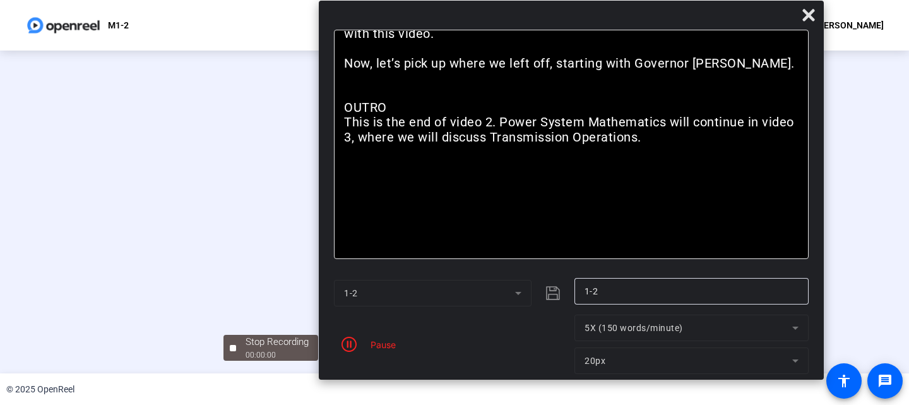
drag, startPoint x: 609, startPoint y: 15, endPoint x: 725, endPoint y: 15, distance: 116.1
click at [726, 15] on div at bounding box center [571, 18] width 505 height 22
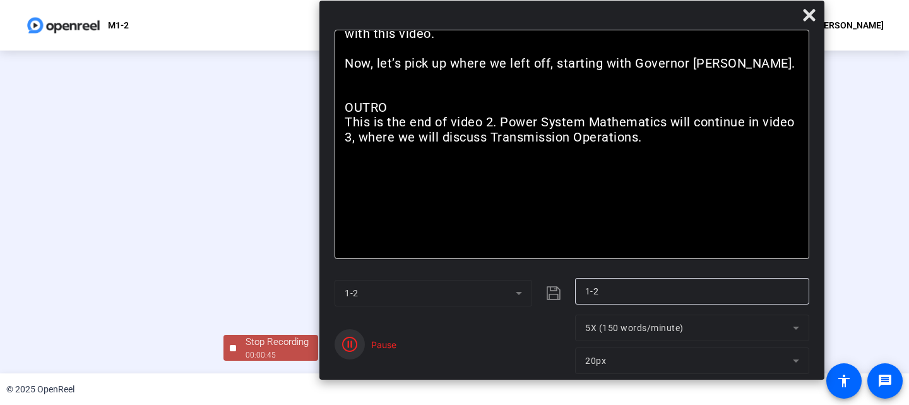
click at [348, 345] on icon "button" at bounding box center [349, 343] width 15 height 15
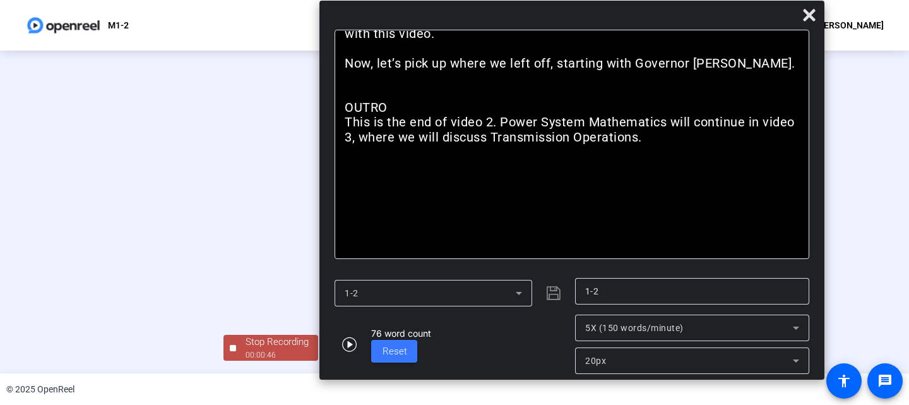
scroll to position [66, 0]
click at [245, 341] on div "Stop Recording" at bounding box center [276, 341] width 63 height 15
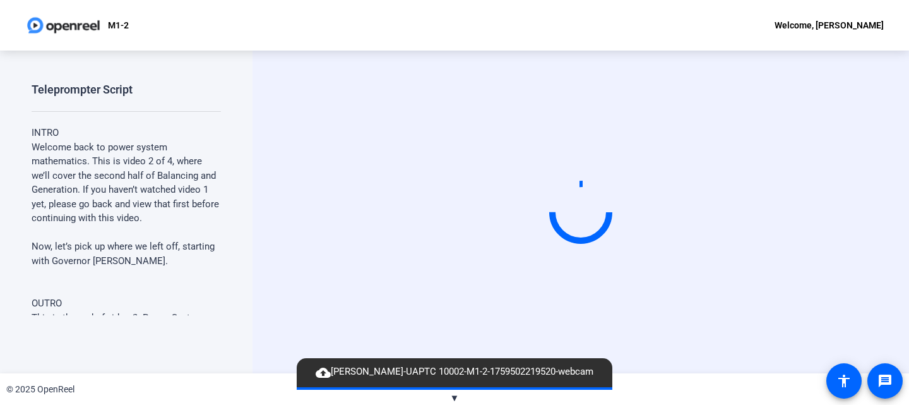
scroll to position [203, 0]
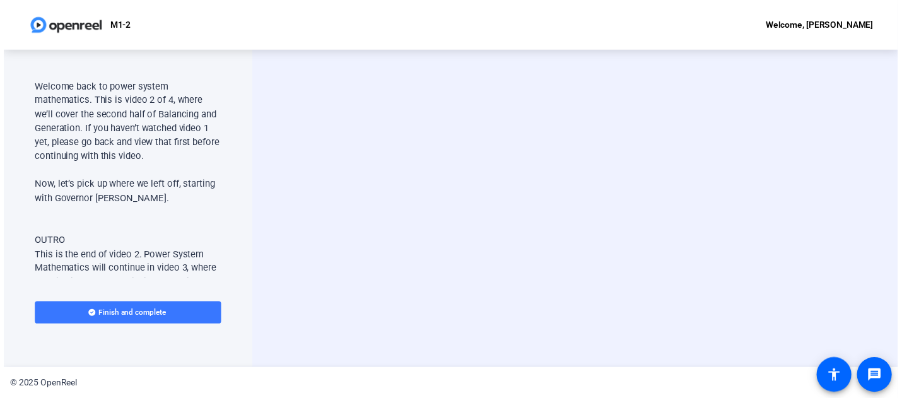
scroll to position [254, 0]
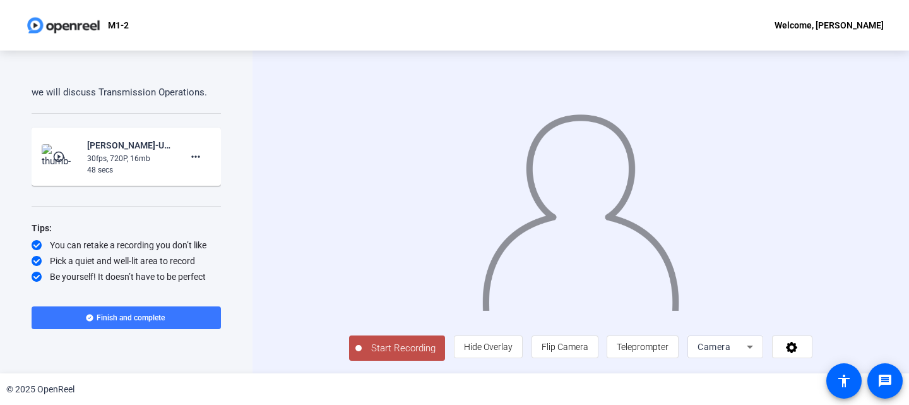
click at [66, 156] on img at bounding box center [60, 156] width 37 height 25
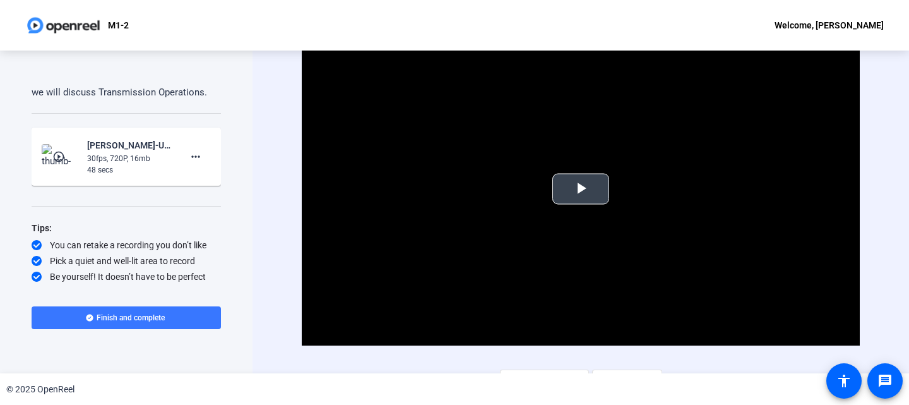
click at [581, 189] on span "Video Player" at bounding box center [581, 189] width 0 height 0
click at [118, 317] on span "Finish and complete" at bounding box center [131, 317] width 68 height 10
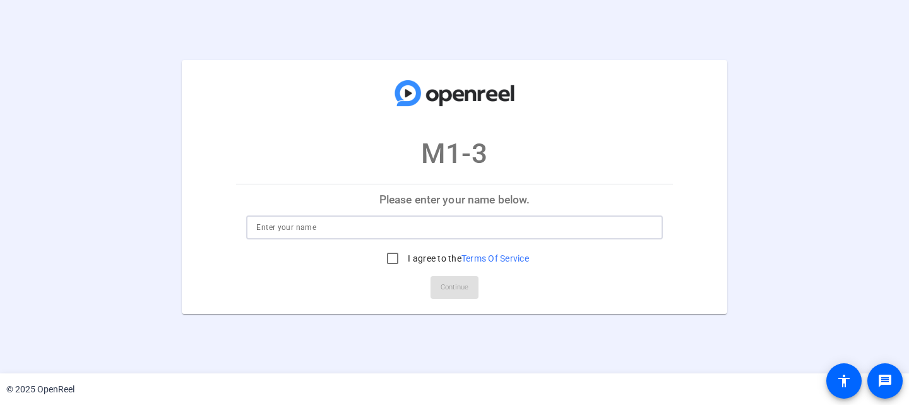
click at [301, 222] on input at bounding box center [454, 227] width 396 height 15
type input "Pat Everly"
click at [398, 256] on input "I agree to the Terms Of Service" at bounding box center [392, 257] width 25 height 25
checkbox input "true"
click at [451, 285] on span "Continue" at bounding box center [454, 287] width 28 height 19
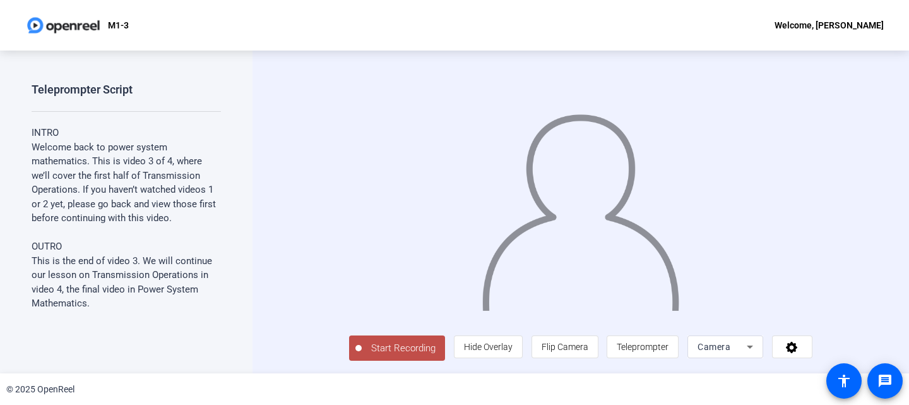
scroll to position [24, 0]
click at [362, 349] on span "Start Recording" at bounding box center [403, 348] width 83 height 15
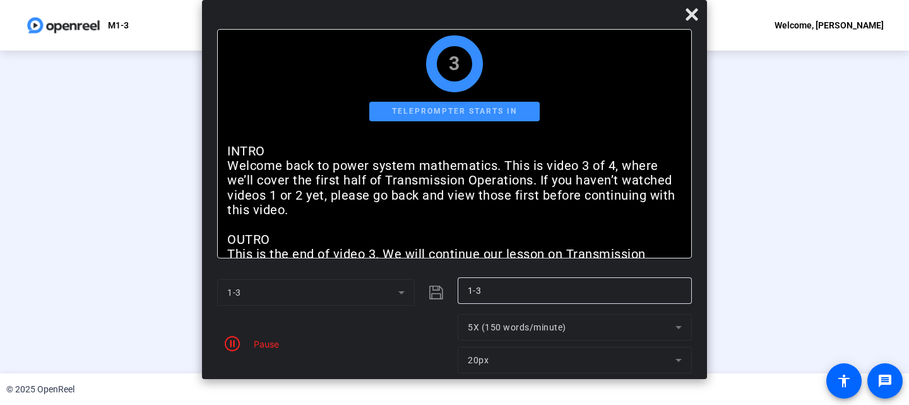
scroll to position [0, 0]
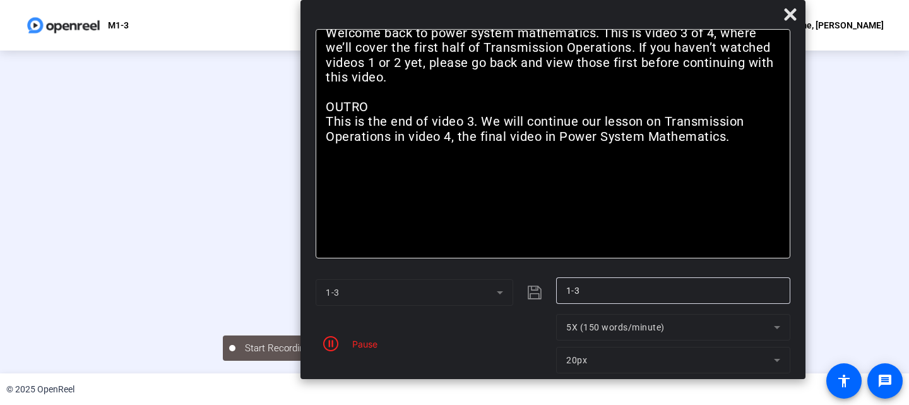
drag, startPoint x: 566, startPoint y: 17, endPoint x: 665, endPoint y: 8, distance: 98.9
click at [665, 8] on div at bounding box center [552, 17] width 505 height 22
click at [332, 345] on icon "button" at bounding box center [330, 343] width 15 height 15
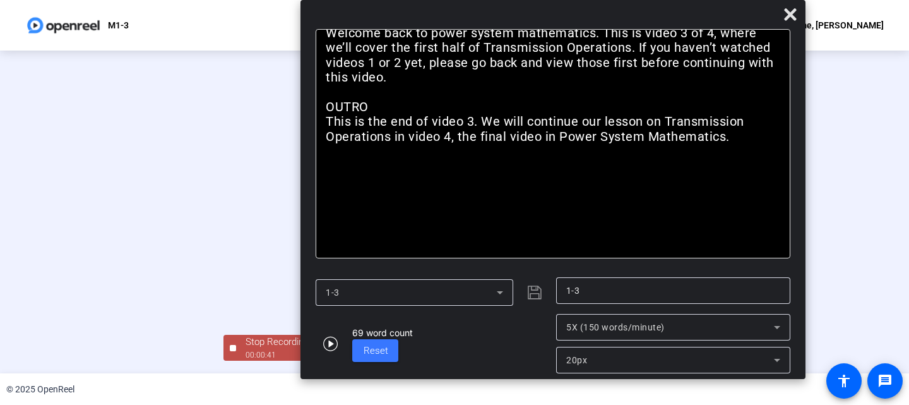
scroll to position [66, 0]
click at [245, 346] on div "Stop Recording" at bounding box center [276, 341] width 63 height 15
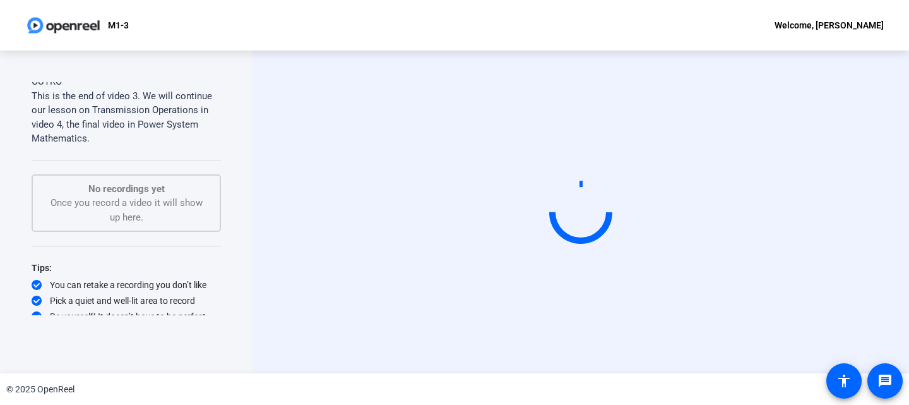
scroll to position [172, 0]
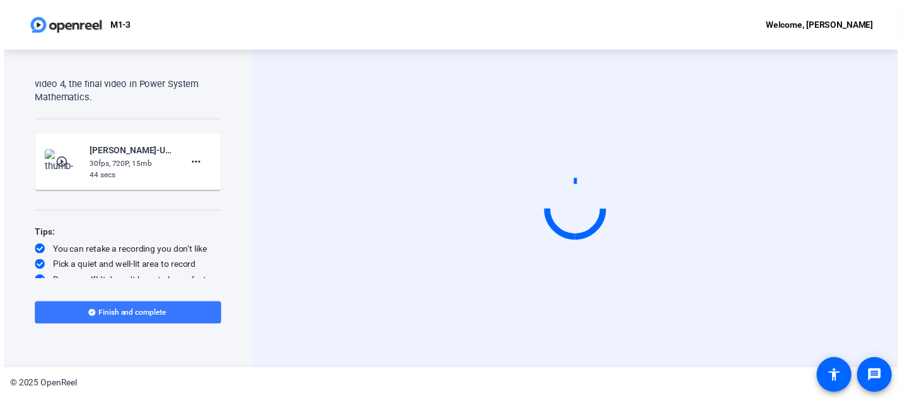
scroll to position [211, 0]
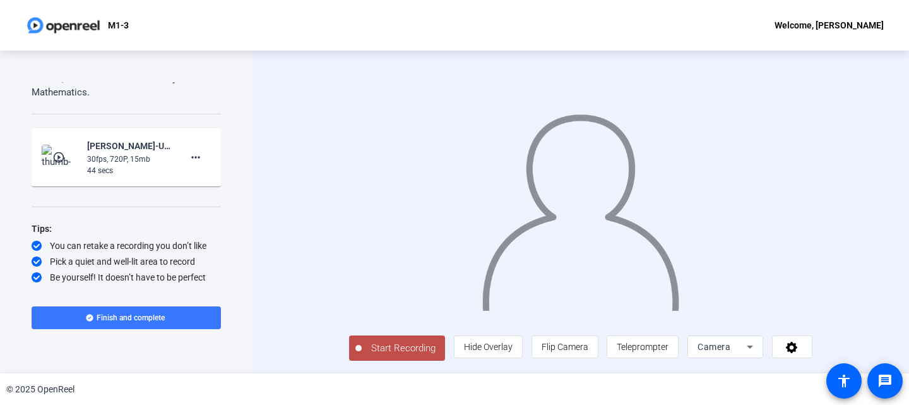
click at [60, 158] on mat-icon "play_circle_outline" at bounding box center [59, 157] width 15 height 13
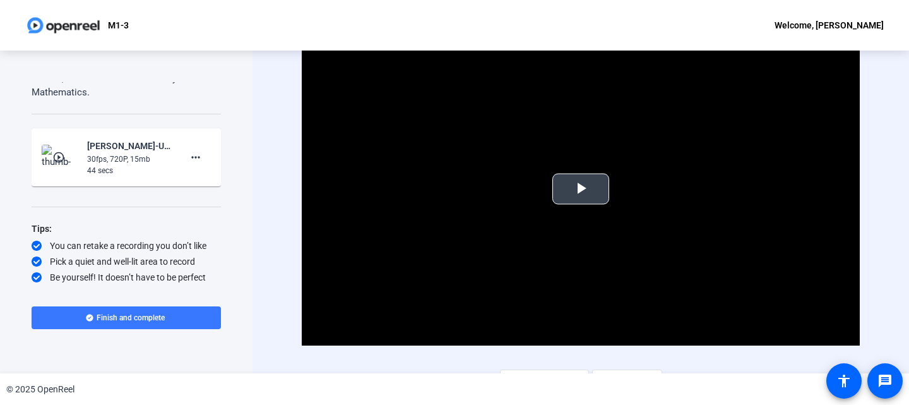
click at [581, 189] on span "Video Player" at bounding box center [581, 189] width 0 height 0
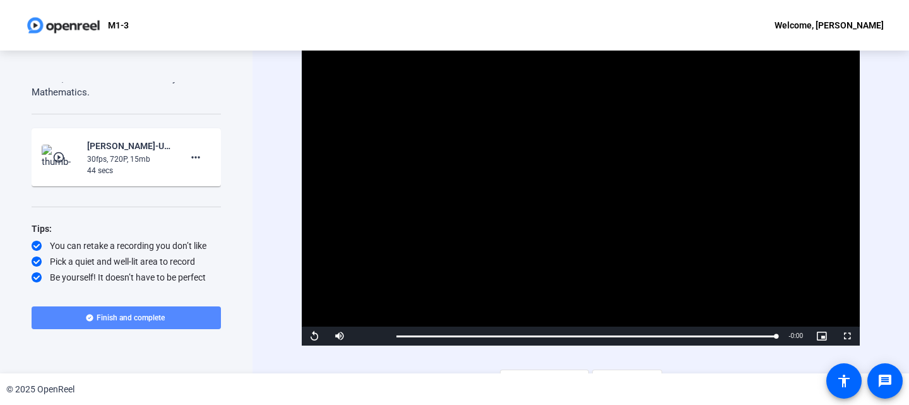
click at [128, 314] on span "Finish and complete" at bounding box center [131, 317] width 68 height 10
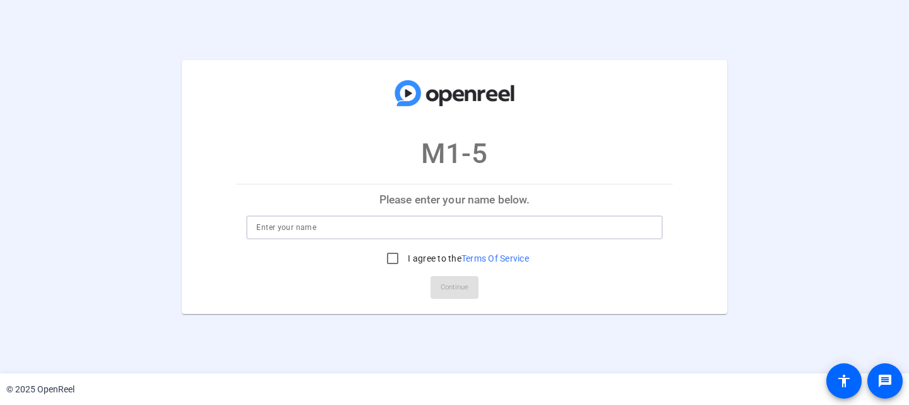
click at [302, 228] on input at bounding box center [454, 227] width 396 height 15
type input "[PERSON_NAME]"
click at [391, 252] on input "I agree to the Terms Of Service" at bounding box center [392, 257] width 25 height 25
checkbox input "true"
click at [457, 283] on span "Continue" at bounding box center [454, 287] width 28 height 19
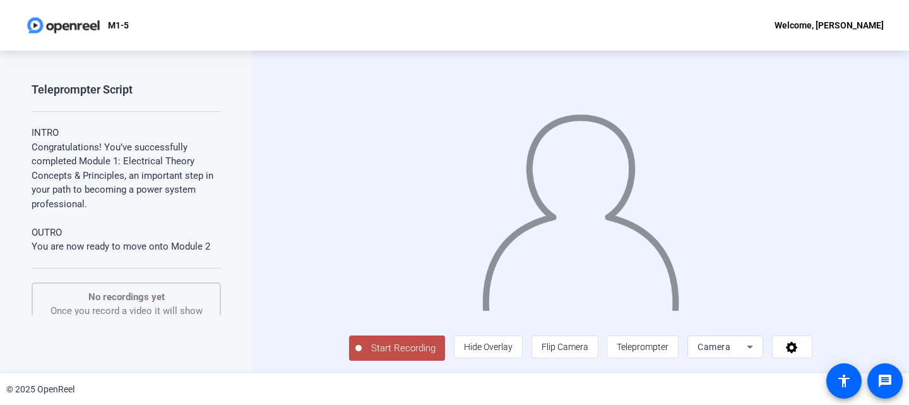
scroll to position [24, 0]
click at [362, 352] on span "Start Recording" at bounding box center [403, 348] width 83 height 15
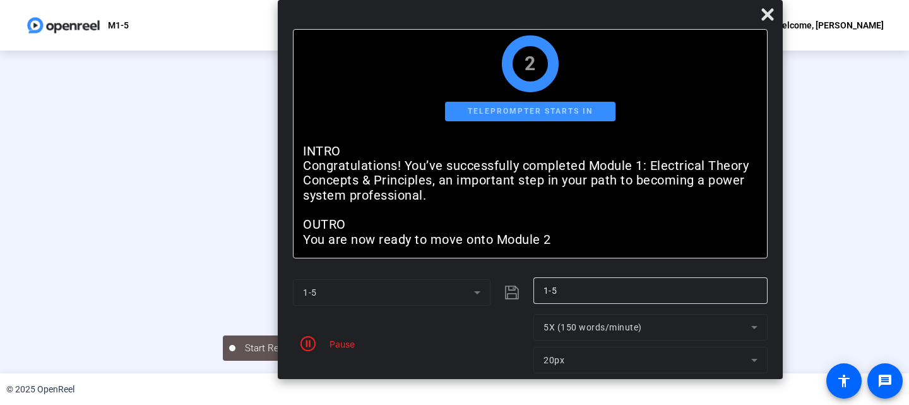
drag, startPoint x: 467, startPoint y: 20, endPoint x: 543, endPoint y: 12, distance: 76.1
click at [543, 12] on div at bounding box center [530, 17] width 505 height 22
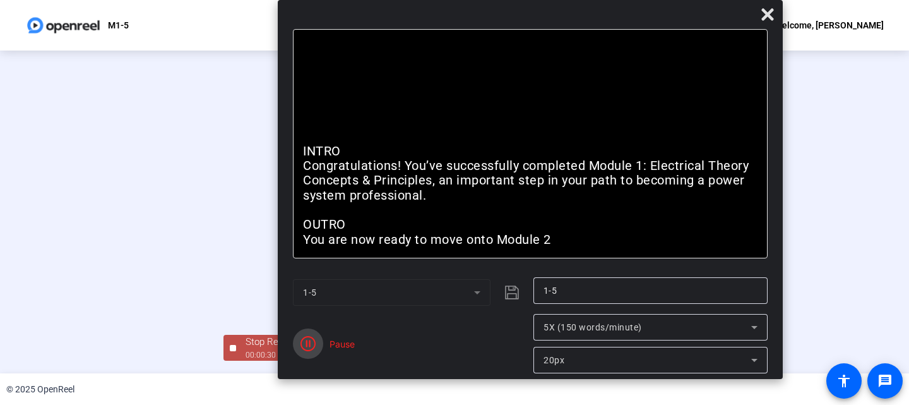
click at [305, 343] on icon "button" at bounding box center [307, 343] width 15 height 15
click at [245, 345] on div "Stop Recording" at bounding box center [276, 341] width 63 height 15
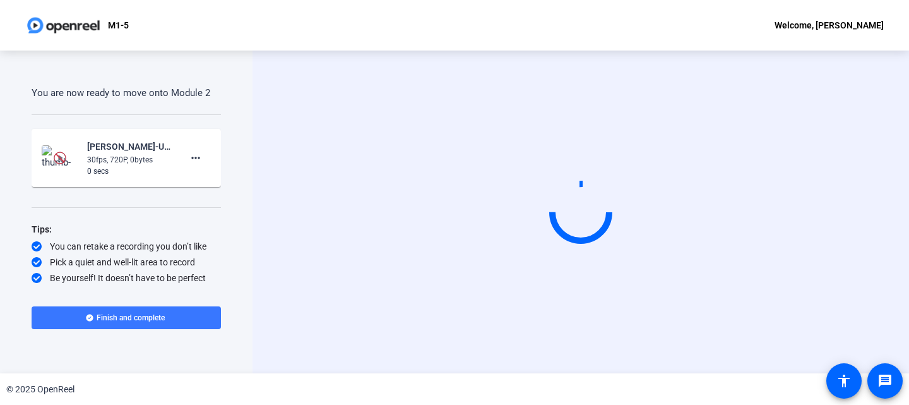
scroll to position [154, 0]
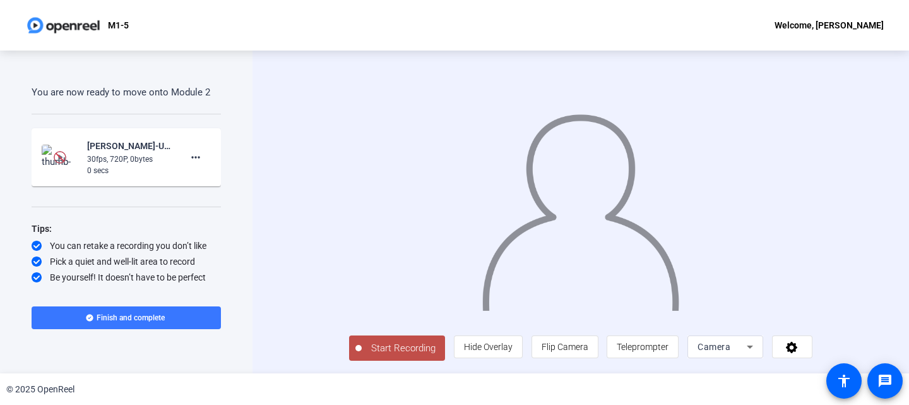
click at [51, 154] on img at bounding box center [60, 157] width 37 height 25
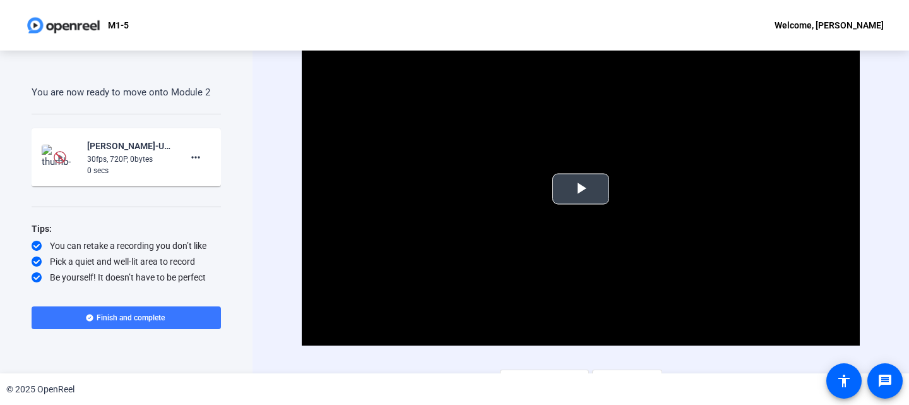
click at [581, 189] on span "Video Player" at bounding box center [581, 189] width 0 height 0
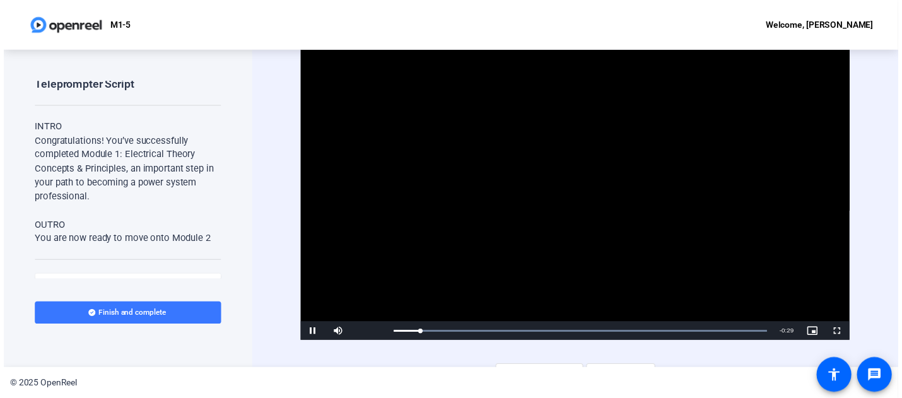
scroll to position [0, 0]
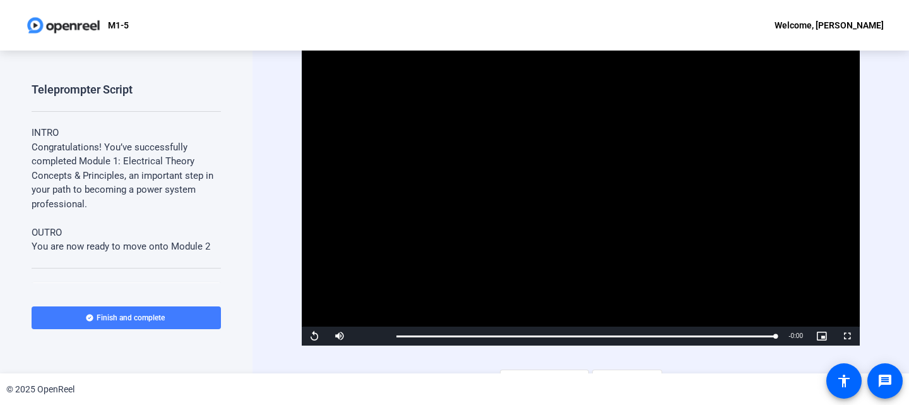
click at [148, 319] on span "Finish and complete" at bounding box center [131, 317] width 68 height 10
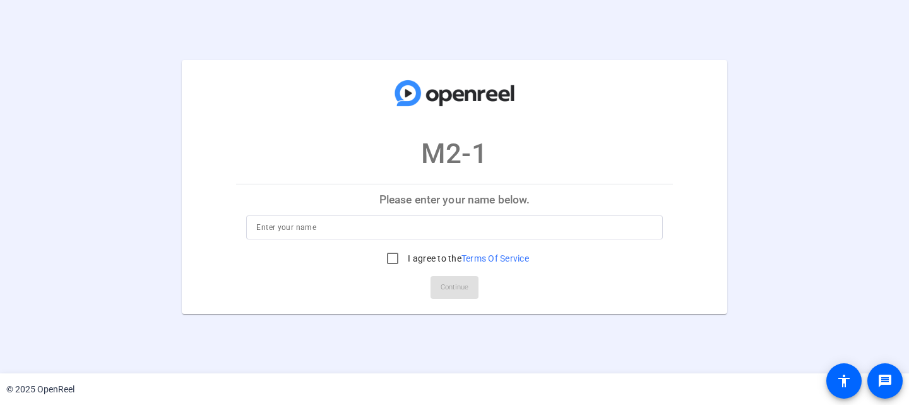
click at [269, 223] on input at bounding box center [454, 227] width 396 height 15
type input "Pat Everly"
click at [393, 254] on input "I agree to the Terms Of Service" at bounding box center [392, 257] width 25 height 25
checkbox input "true"
click at [465, 289] on span "Continue" at bounding box center [454, 287] width 28 height 19
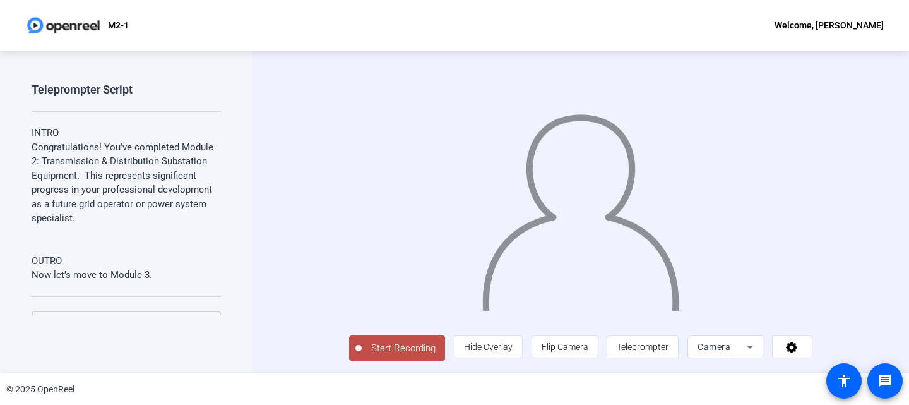
scroll to position [24, 0]
click at [362, 350] on span "Start Recording" at bounding box center [403, 348] width 83 height 15
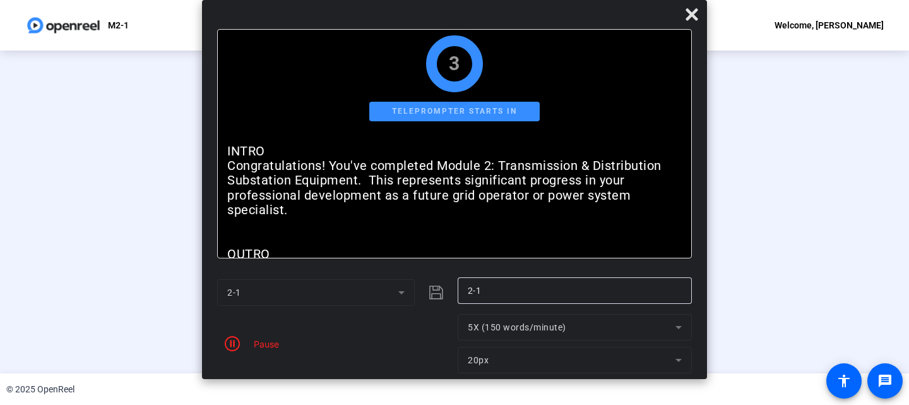
scroll to position [0, 0]
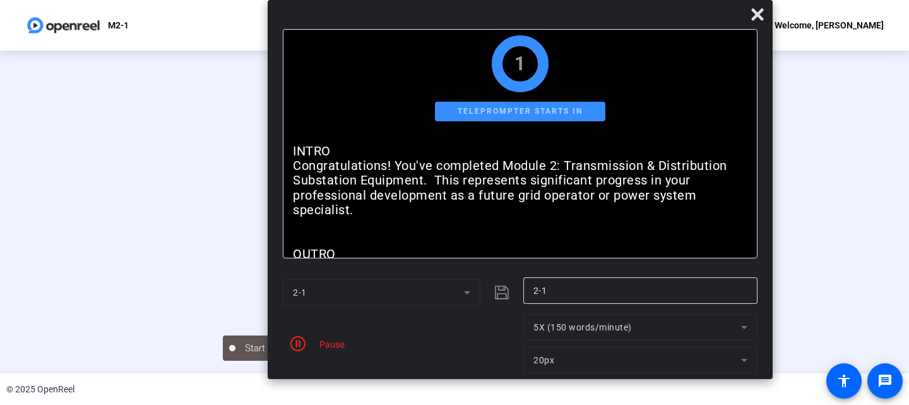
drag, startPoint x: 480, startPoint y: 16, endPoint x: 545, endPoint y: 15, distance: 65.6
click at [545, 15] on div at bounding box center [520, 17] width 505 height 22
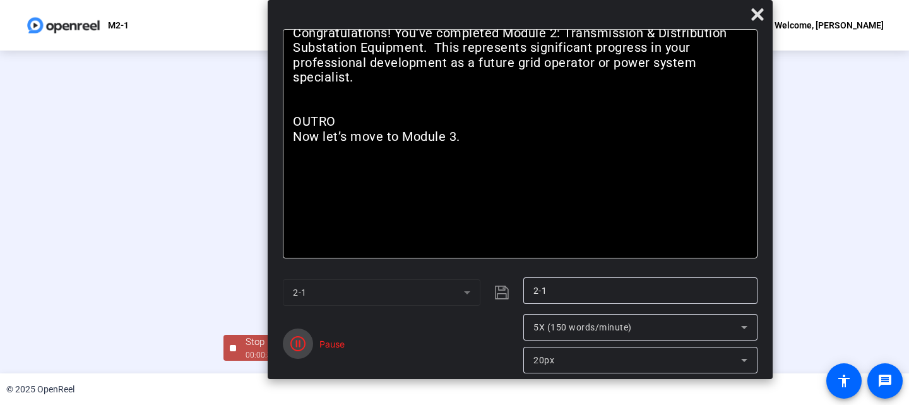
click at [295, 343] on icon "button" at bounding box center [297, 343] width 15 height 15
click at [245, 345] on div "Stop Recording" at bounding box center [276, 341] width 63 height 15
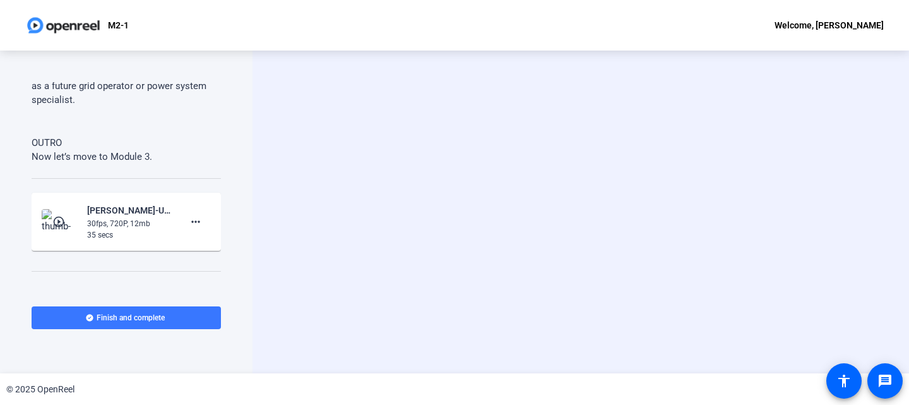
scroll to position [182, 0]
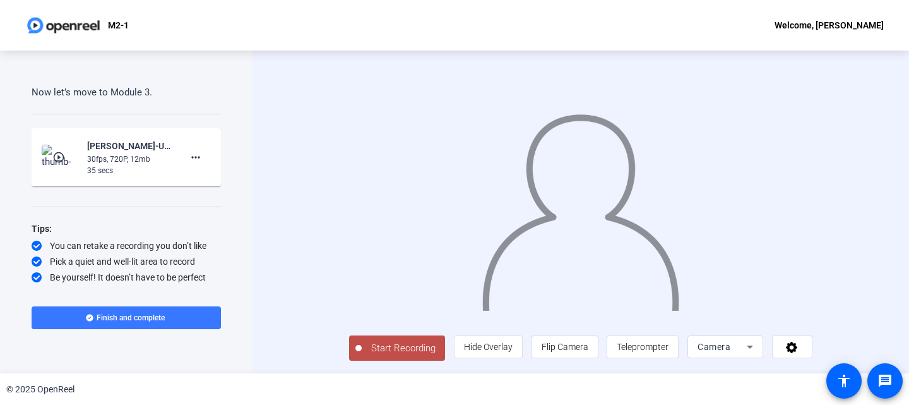
click at [56, 155] on mat-icon "play_circle_outline" at bounding box center [59, 157] width 15 height 13
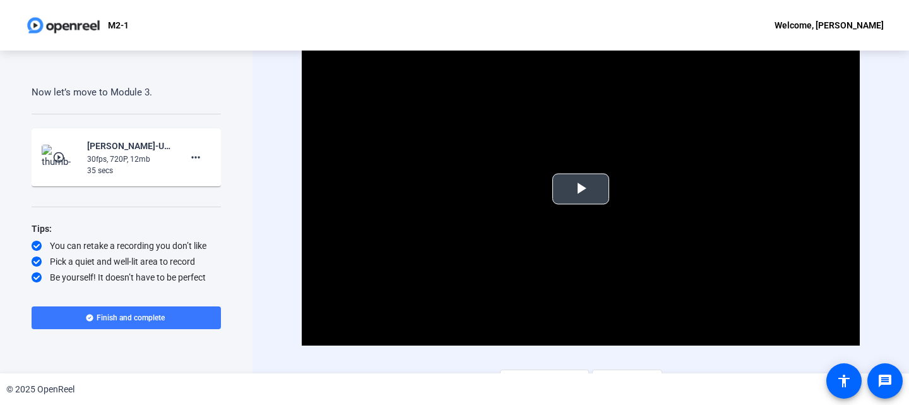
click at [581, 189] on span "Video Player" at bounding box center [581, 189] width 0 height 0
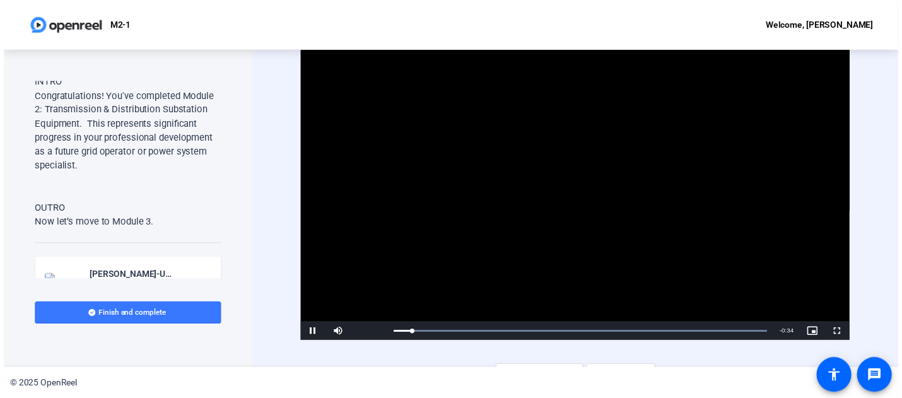
scroll to position [0, 0]
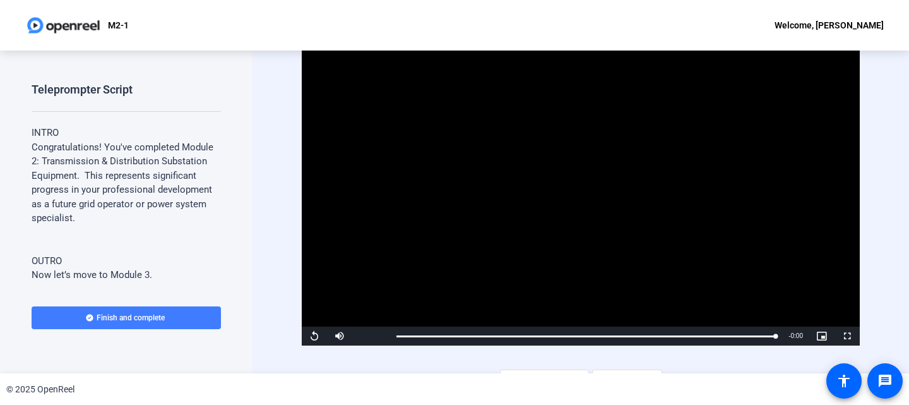
click at [141, 314] on span "Finish and complete" at bounding box center [131, 317] width 68 height 10
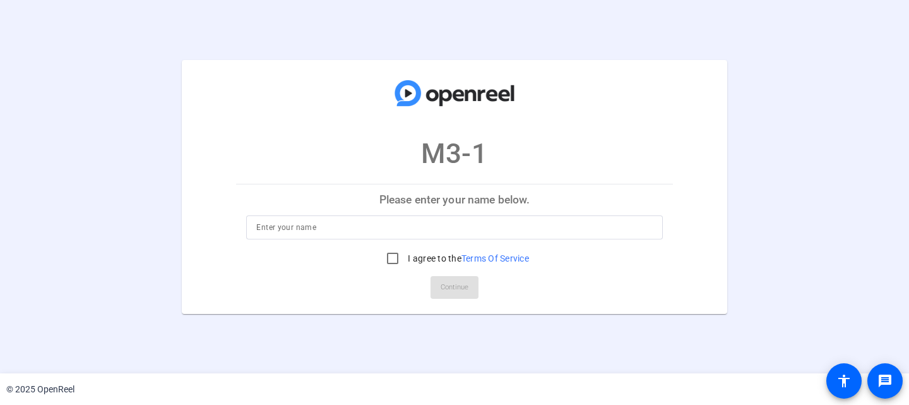
click at [276, 229] on input at bounding box center [454, 227] width 396 height 15
type input "[PERSON_NAME]"
click at [390, 252] on input "I agree to the Terms Of Service" at bounding box center [392, 257] width 25 height 25
checkbox input "true"
click at [458, 285] on span "Continue" at bounding box center [454, 287] width 28 height 19
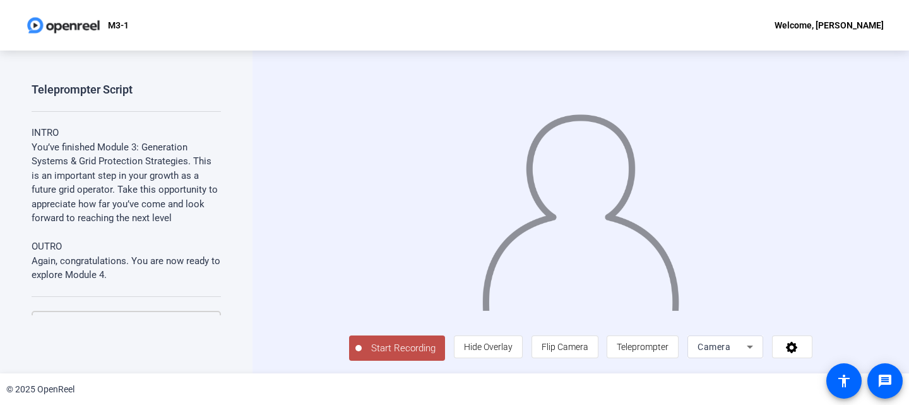
click at [357, 360] on button "Start Recording" at bounding box center [397, 347] width 96 height 25
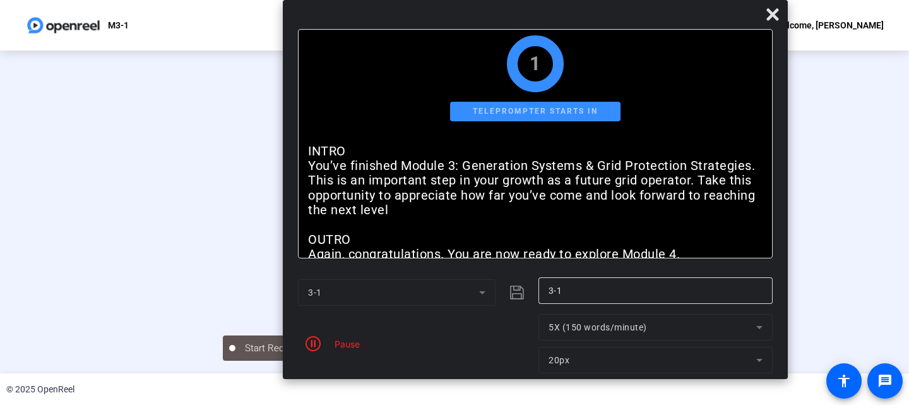
drag, startPoint x: 497, startPoint y: 10, endPoint x: 577, endPoint y: 10, distance: 80.8
click at [577, 10] on div at bounding box center [535, 17] width 505 height 22
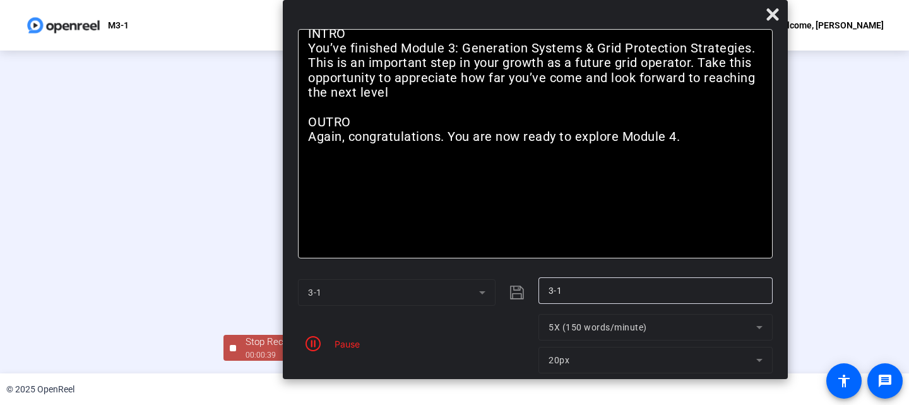
click at [336, 343] on div "Pause" at bounding box center [344, 343] width 32 height 13
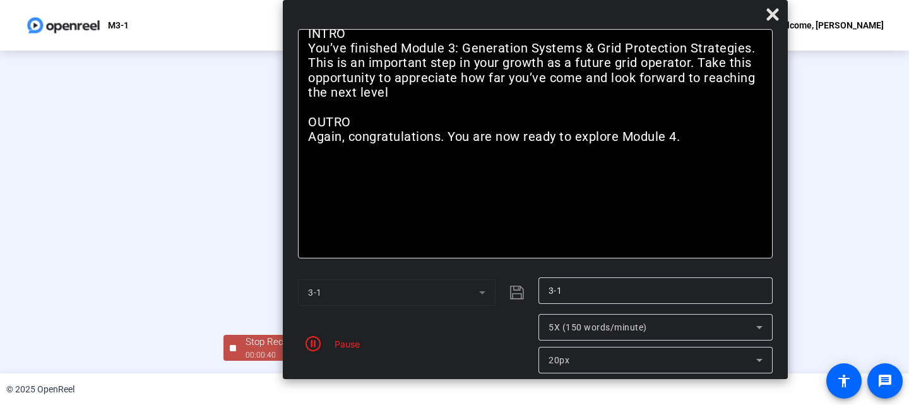
click at [336, 342] on div "Pause" at bounding box center [344, 343] width 32 height 13
click at [245, 349] on div "Stop Recording" at bounding box center [276, 341] width 63 height 15
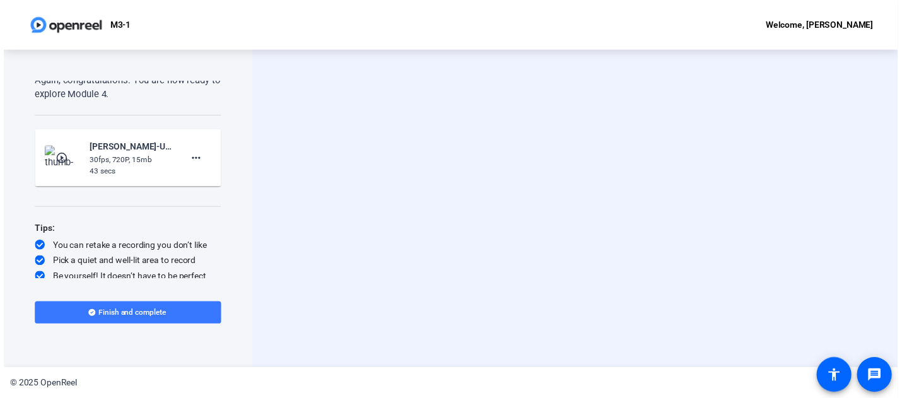
scroll to position [182, 0]
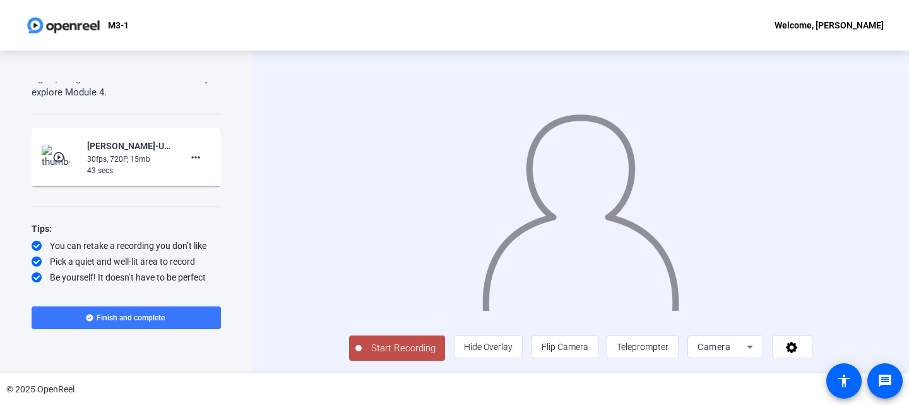
click at [60, 154] on mat-icon "play_circle_outline" at bounding box center [59, 157] width 15 height 13
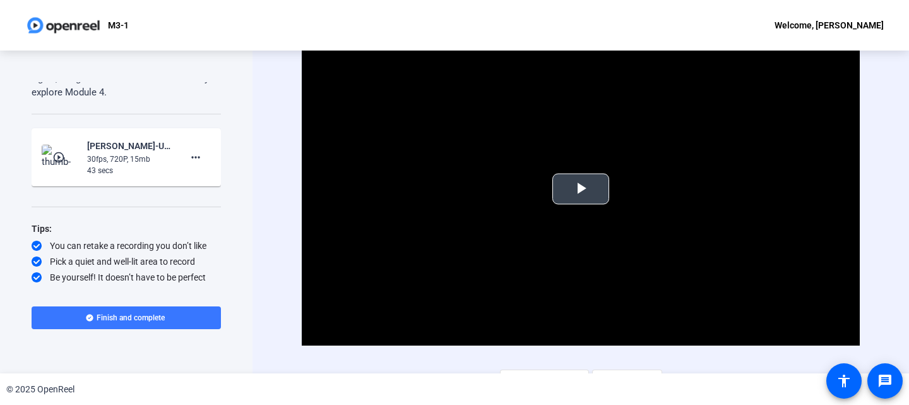
click at [581, 189] on span "Video Player" at bounding box center [581, 189] width 0 height 0
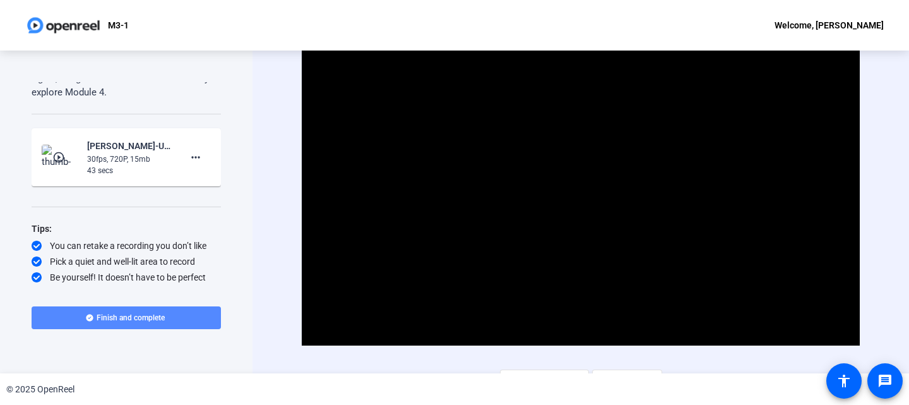
click at [127, 317] on span "Finish and complete" at bounding box center [131, 317] width 68 height 10
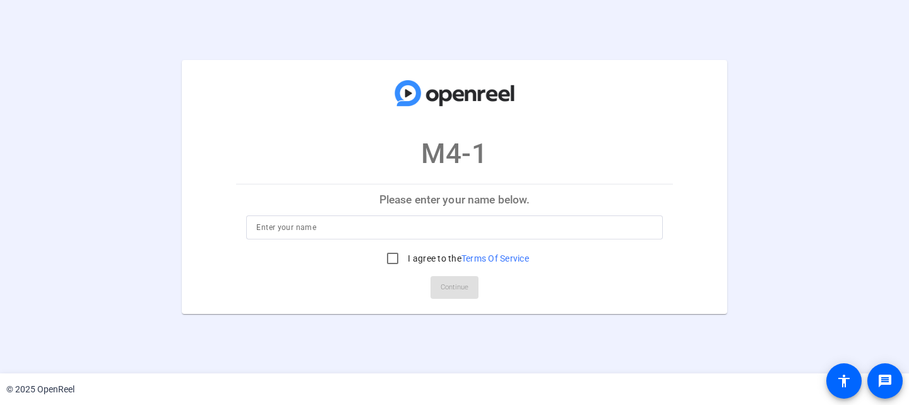
click at [316, 225] on input at bounding box center [454, 227] width 396 height 15
type input "Pat Everly"
click at [389, 254] on input "I agree to the Terms Of Service" at bounding box center [392, 257] width 25 height 25
checkbox input "true"
click at [456, 283] on span "Continue" at bounding box center [454, 287] width 28 height 19
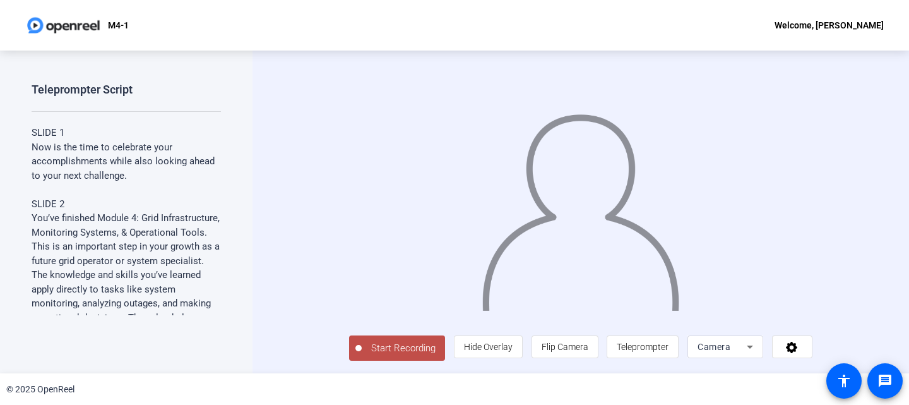
click at [362, 348] on span "Start Recording" at bounding box center [403, 348] width 83 height 15
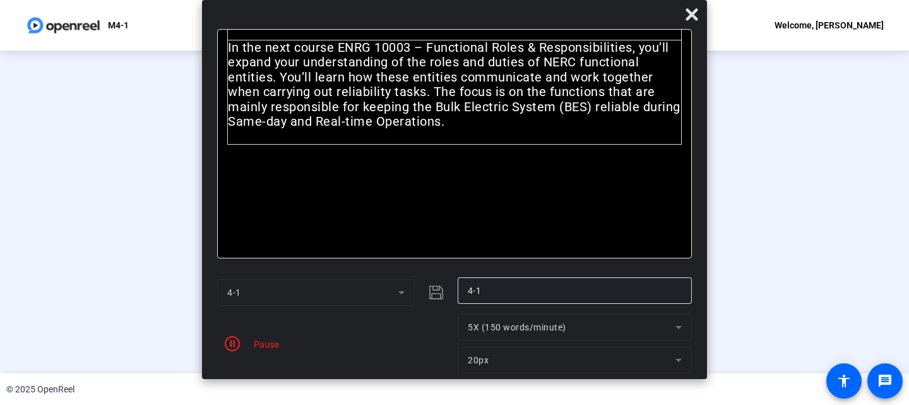
click at [260, 344] on div "Pause" at bounding box center [263, 343] width 32 height 13
click at [245, 352] on div "00:01:32" at bounding box center [276, 354] width 63 height 11
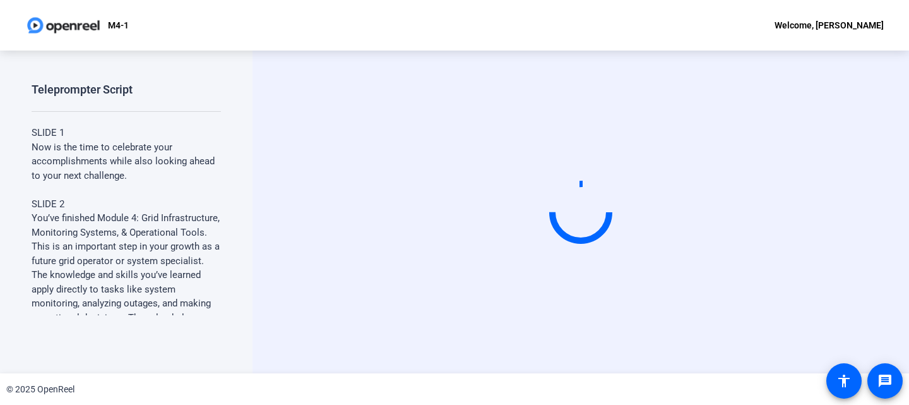
scroll to position [0, 0]
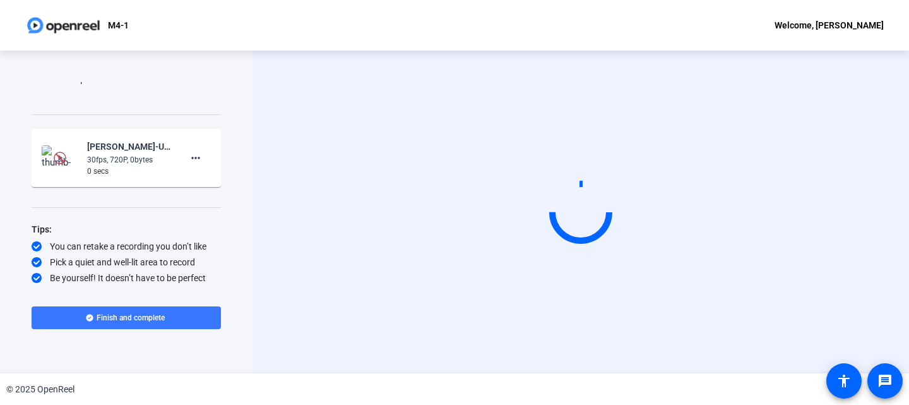
scroll to position [466, 0]
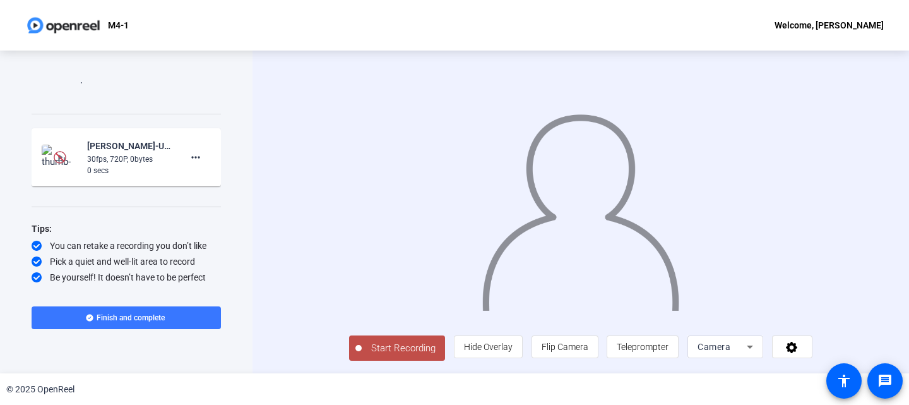
click at [54, 155] on img at bounding box center [60, 157] width 13 height 13
click at [59, 155] on img at bounding box center [60, 157] width 13 height 13
click at [49, 148] on img at bounding box center [60, 157] width 37 height 25
click at [47, 147] on img at bounding box center [60, 157] width 37 height 25
click at [47, 155] on img at bounding box center [60, 157] width 37 height 25
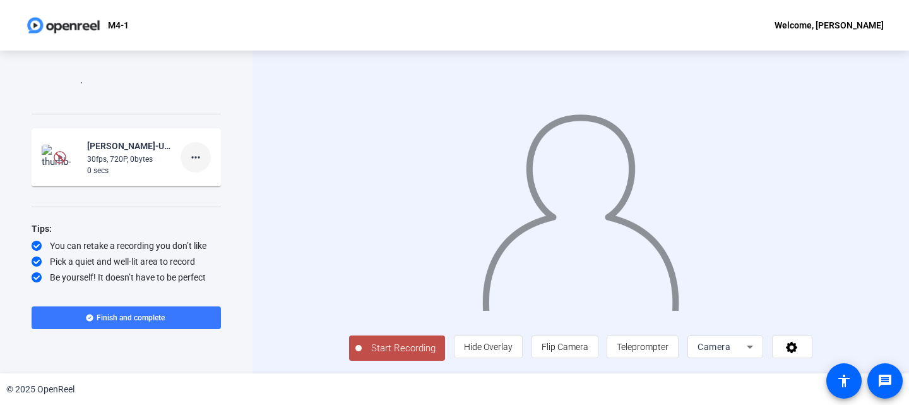
click at [188, 158] on mat-icon "more_horiz" at bounding box center [195, 157] width 15 height 15
click at [188, 155] on div at bounding box center [454, 202] width 909 height 405
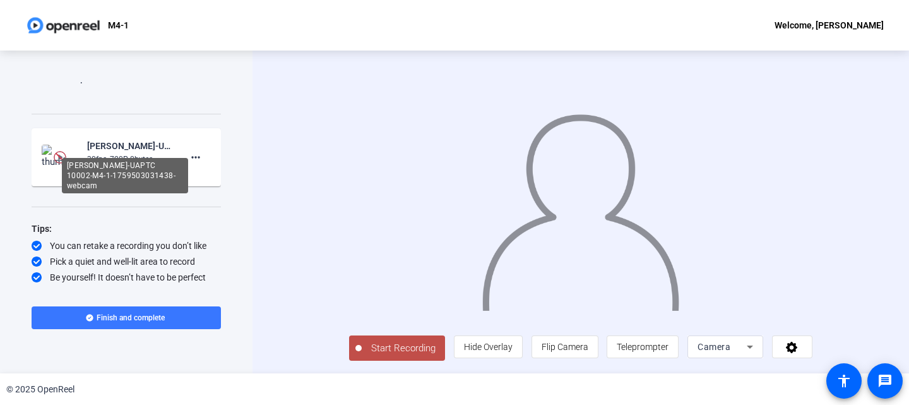
click at [126, 150] on div "[PERSON_NAME]-UAPTC 10002-M4-1-1759503031438-webcam" at bounding box center [129, 145] width 85 height 15
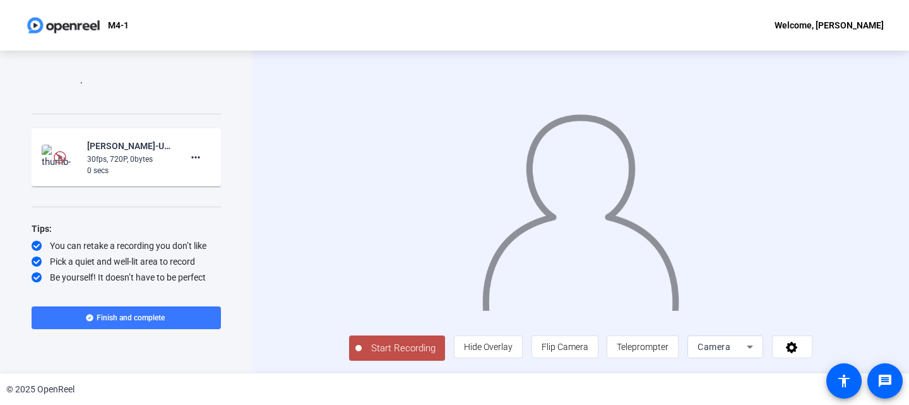
click at [115, 143] on div "[PERSON_NAME]-UAPTC 10002-M4-1-1759503031438-webcam" at bounding box center [129, 145] width 85 height 15
click at [45, 160] on img at bounding box center [60, 157] width 37 height 25
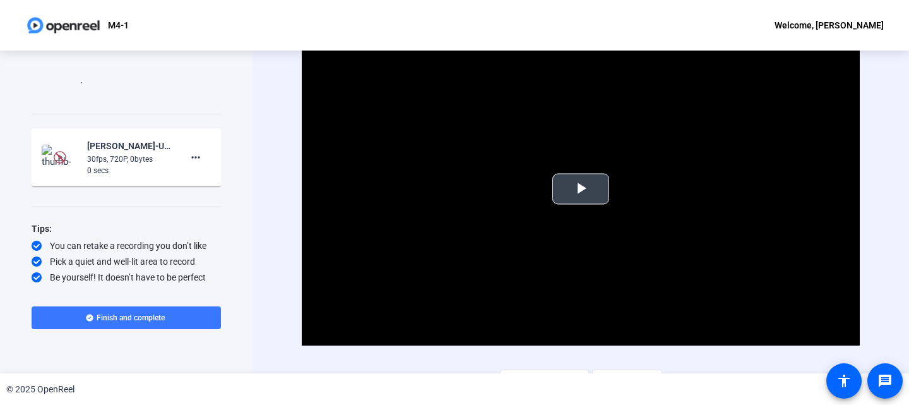
click at [581, 189] on span "Video Player" at bounding box center [581, 189] width 0 height 0
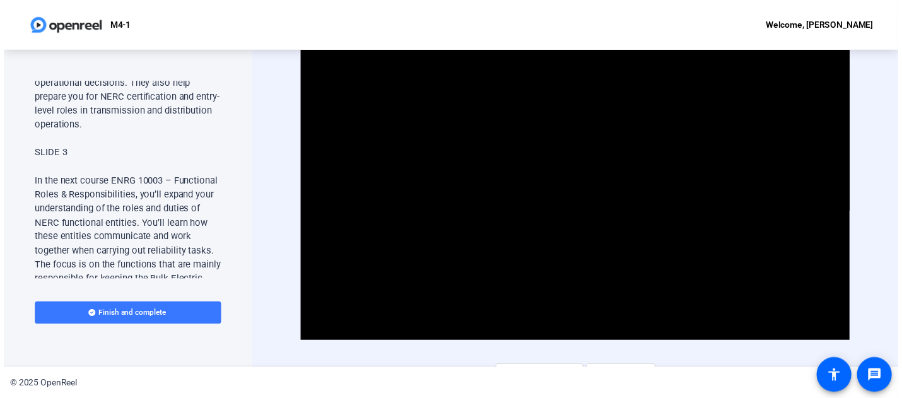
scroll to position [379, 0]
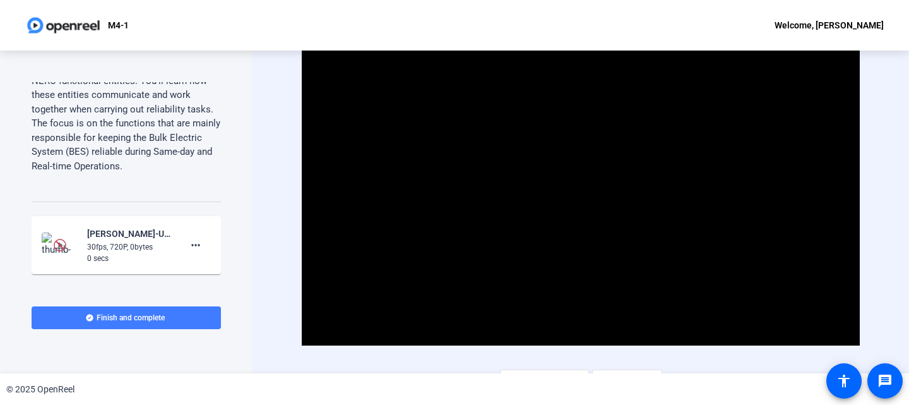
click at [133, 318] on span "Finish and complete" at bounding box center [131, 317] width 68 height 10
